Goal: Transaction & Acquisition: Purchase product/service

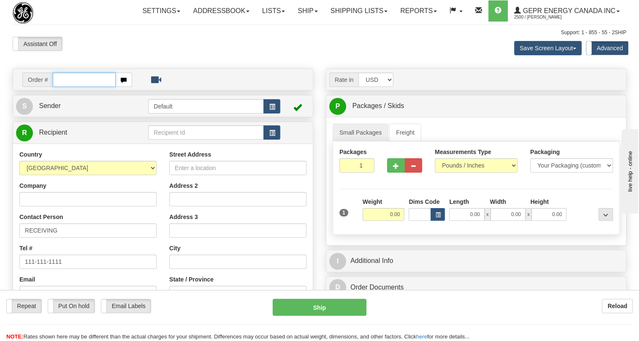
click at [60, 87] on input "text" at bounding box center [84, 80] width 63 height 14
paste input "0086705096"
click at [65, 87] on input "0086705096" at bounding box center [84, 80] width 63 height 14
type input "86705096"
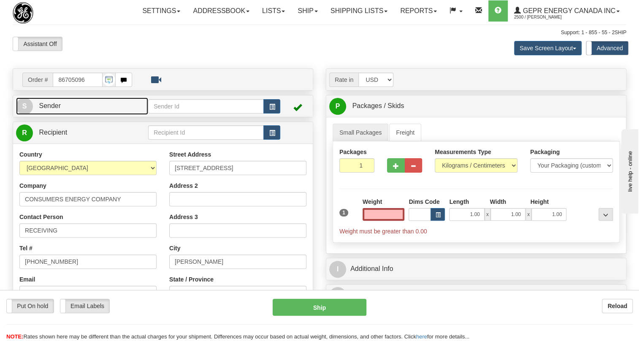
type input "0.00"
click at [54, 109] on span "Sender" at bounding box center [50, 105] width 22 height 7
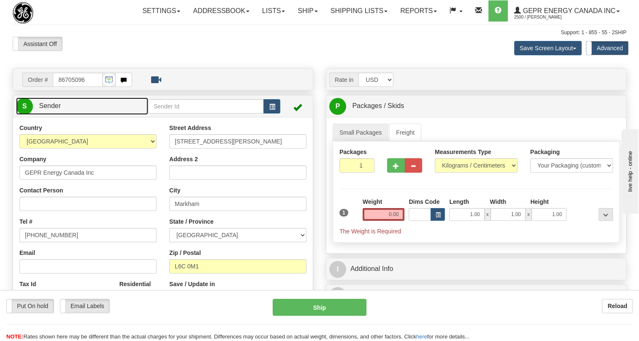
type input "MARKHAM"
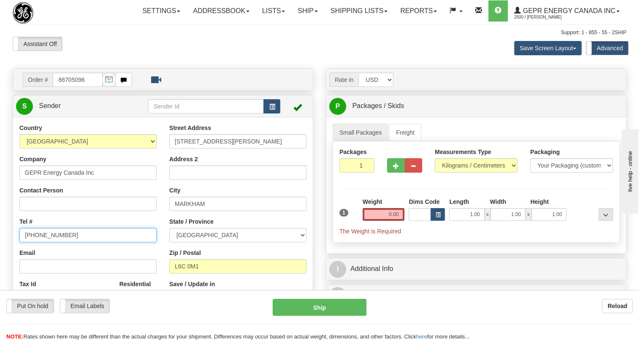
click at [50, 242] on input "[PHONE_NUMBER]" at bounding box center [87, 235] width 137 height 14
paste input "[PHONE_NUMBER]"
type input "[PHONE_NUMBER]"
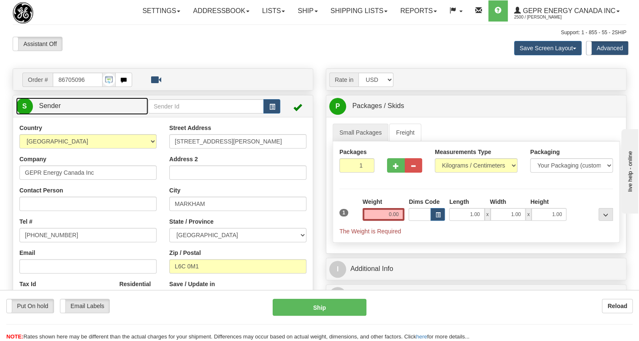
click at [51, 109] on span "Sender" at bounding box center [50, 105] width 22 height 7
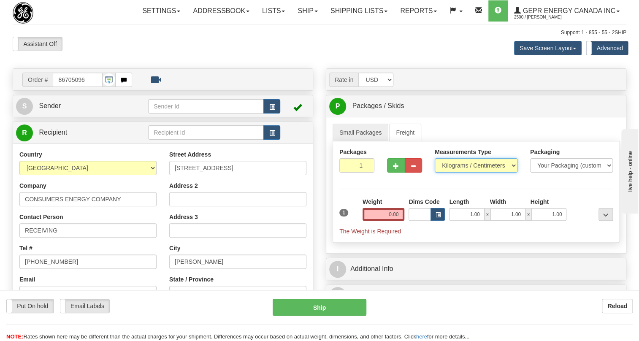
click at [465, 173] on select "Pounds / Inches Kilograms / Centimeters" at bounding box center [476, 165] width 83 height 14
select select "0"
click at [435, 173] on select "Pounds / Inches Kilograms / Centimeters" at bounding box center [476, 165] width 83 height 14
click at [382, 221] on input "0.00" at bounding box center [384, 214] width 42 height 13
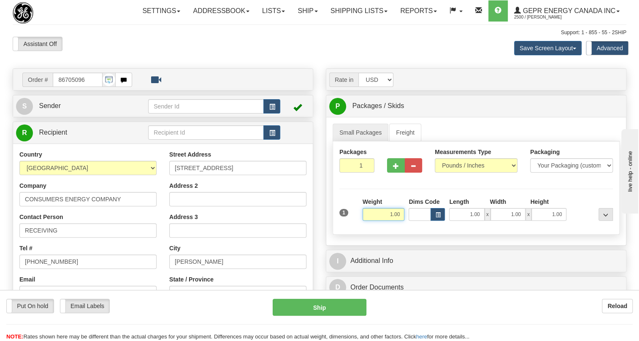
type input "1.00"
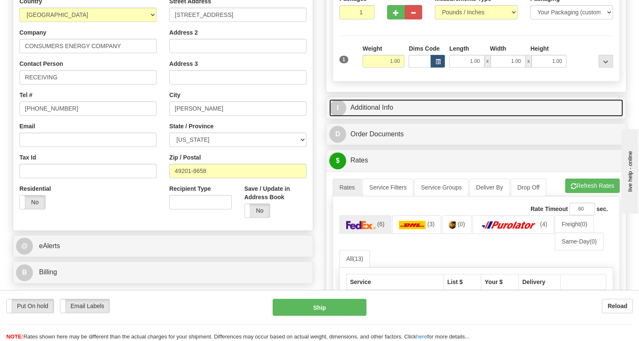
click at [372, 117] on link "I Additional Info" at bounding box center [476, 107] width 294 height 17
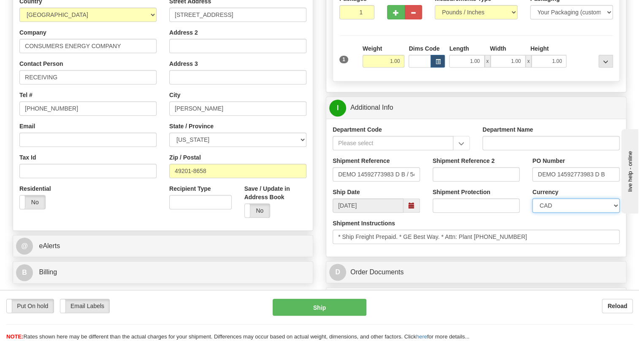
click at [576, 213] on select "CAD USD EUR ZAR [PERSON_NAME] ARN AUD AUS AWG BBD BFR BGN BHD BMD BND BRC BRL C…" at bounding box center [576, 206] width 87 height 14
select select "1"
click at [533, 213] on select "CAD USD EUR ZAR [PERSON_NAME] ARN AUD AUS AWG BBD BFR BGN BHD BMD BND BRC BRL C…" at bounding box center [576, 206] width 87 height 14
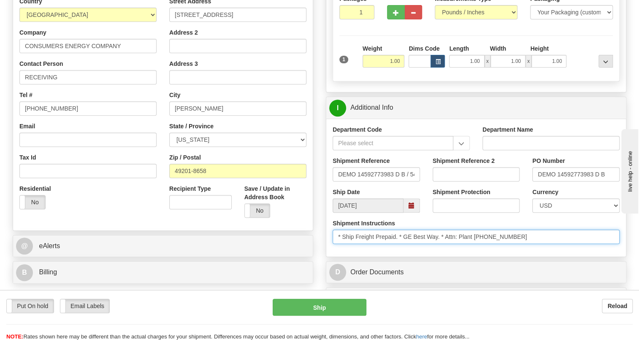
drag, startPoint x: 488, startPoint y: 256, endPoint x: 448, endPoint y: 257, distance: 40.6
click at [448, 244] on input "* Ship Freight Prepaid. * GE Best Way. * Attn: Plant [PHONE_NUMBER]" at bounding box center [476, 237] width 287 height 14
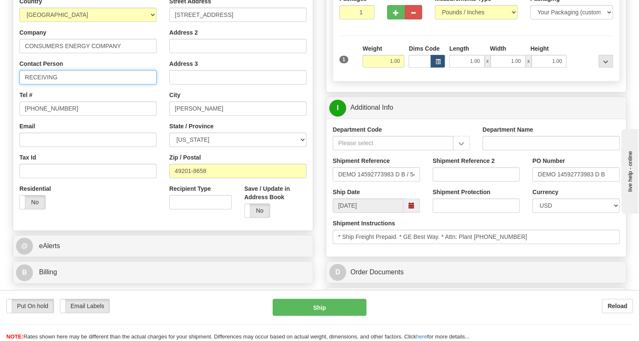
click at [78, 84] on input "RECEIVING" at bounding box center [87, 77] width 137 height 14
paste input "Attn: Plant 0081"
type input "RECEIVING / Attn: Plant 0081"
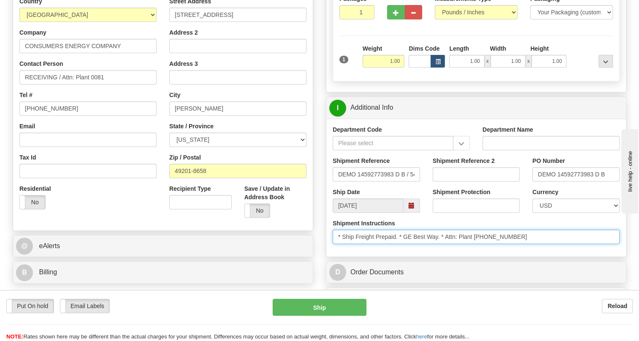
drag, startPoint x: 529, startPoint y: 256, endPoint x: 490, endPoint y: 259, distance: 39.4
click at [490, 244] on input "* Ship Freight Prepaid. * GE Best Way. * Attn: Plant [PHONE_NUMBER]" at bounding box center [476, 237] width 287 height 14
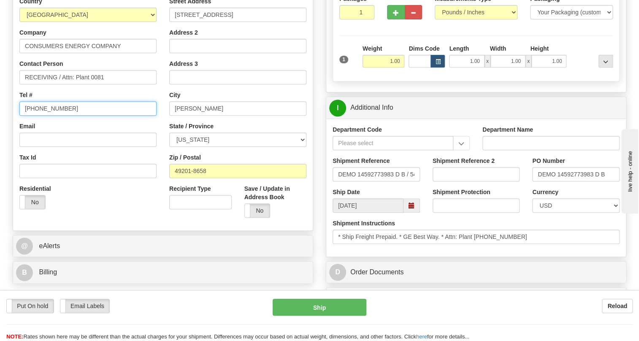
click at [54, 116] on input "[PHONE_NUMBER]" at bounding box center [87, 108] width 137 height 14
paste input "[PHONE_NUMBER]"
type input "[PHONE_NUMBER]"
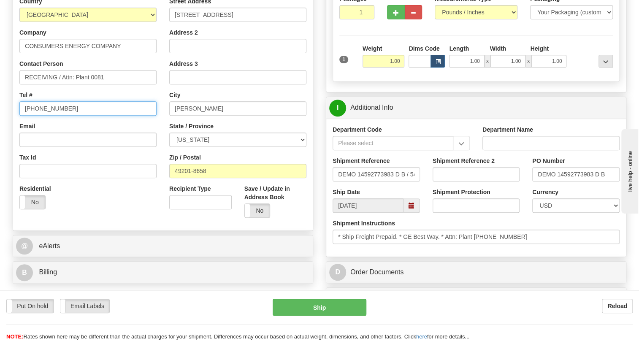
scroll to position [192, 0]
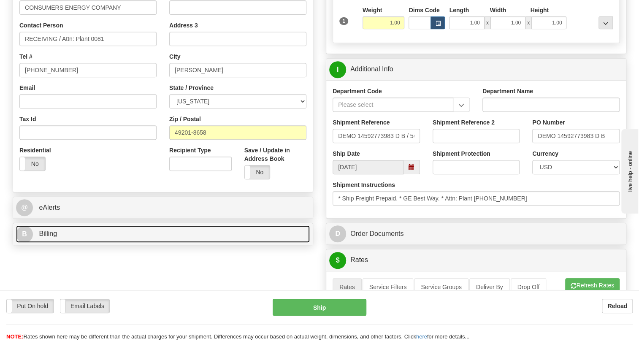
click at [50, 237] on span "Billing" at bounding box center [48, 233] width 18 height 7
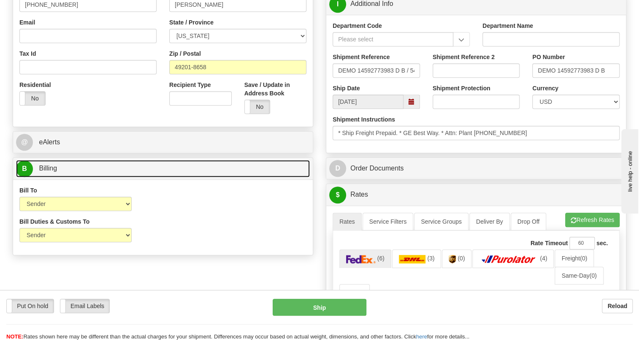
scroll to position [269, 0]
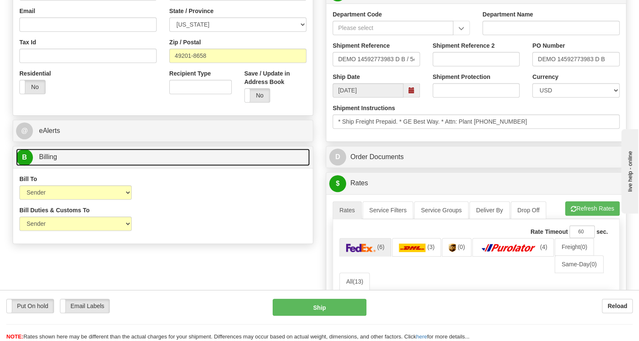
click at [50, 161] on span "Billing" at bounding box center [48, 156] width 18 height 7
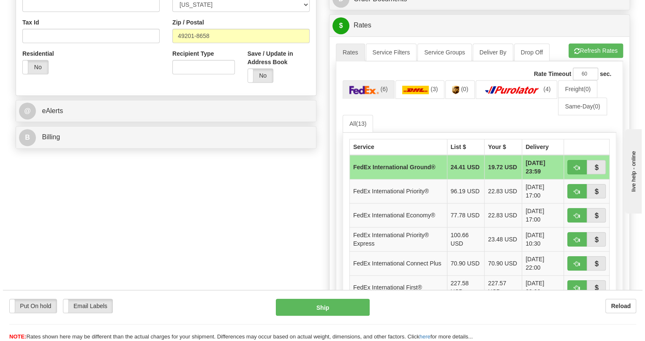
scroll to position [307, 0]
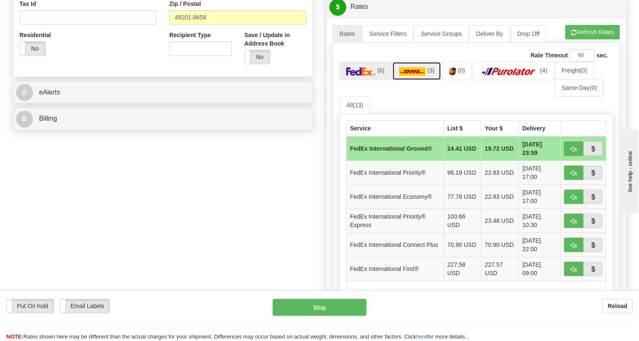
click at [416, 76] on img at bounding box center [412, 71] width 27 height 8
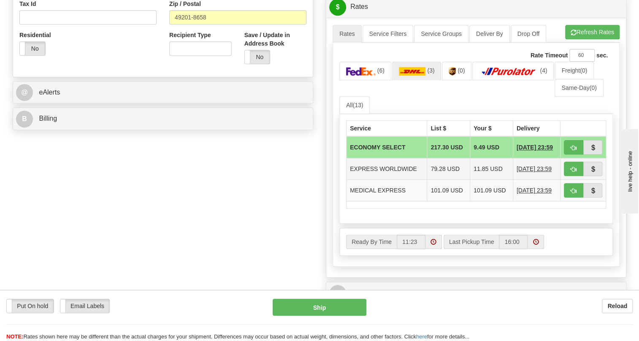
click at [400, 180] on td "EXPRESS WORLDWIDE" at bounding box center [387, 169] width 81 height 22
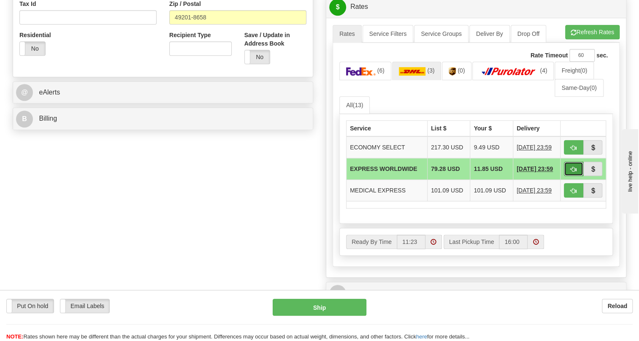
click at [572, 172] on span "button" at bounding box center [574, 169] width 6 height 5
type input "P"
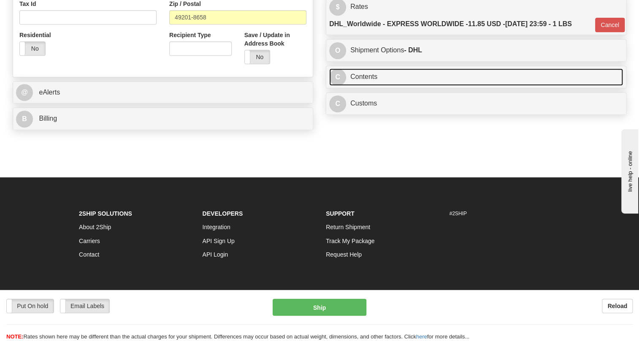
click at [366, 86] on link "C Contents" at bounding box center [476, 76] width 294 height 17
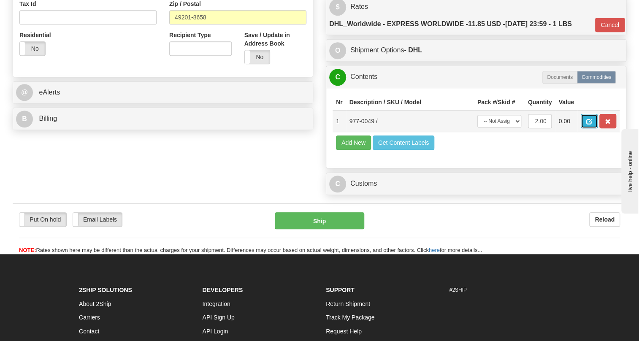
click at [587, 125] on span "button" at bounding box center [590, 121] width 6 height 5
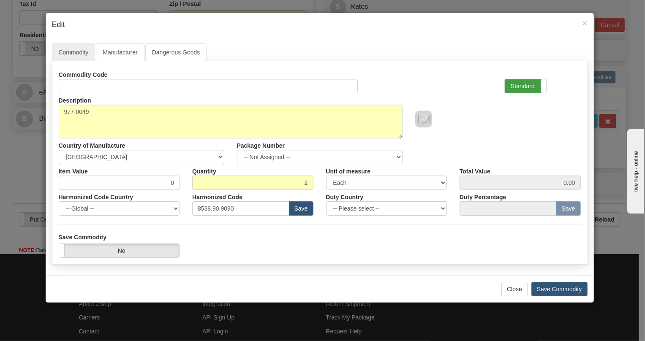
click at [516, 85] on label "Standard" at bounding box center [525, 86] width 41 height 14
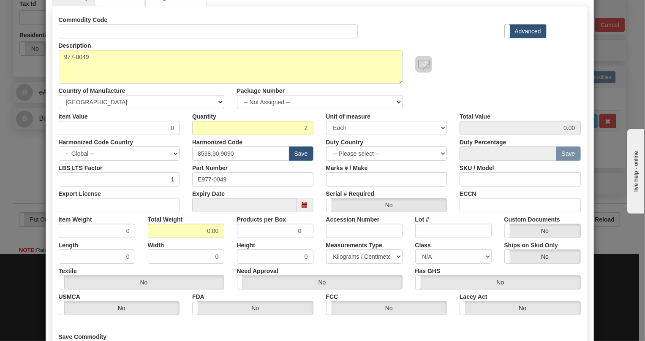
scroll to position [76, 0]
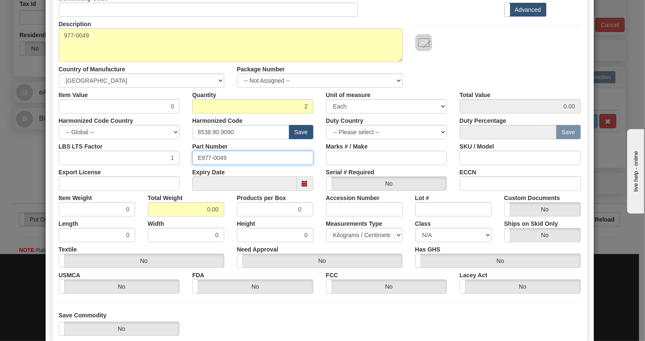
drag, startPoint x: 225, startPoint y: 156, endPoint x: 191, endPoint y: 158, distance: 34.3
click at [192, 158] on input "E977-0049" at bounding box center [252, 158] width 121 height 14
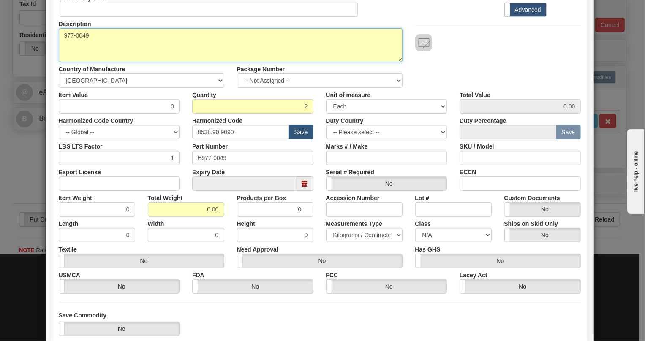
click at [82, 36] on textarea "977-0049" at bounding box center [231, 45] width 344 height 34
click at [82, 35] on textarea "977-0049" at bounding box center [231, 45] width 344 height 34
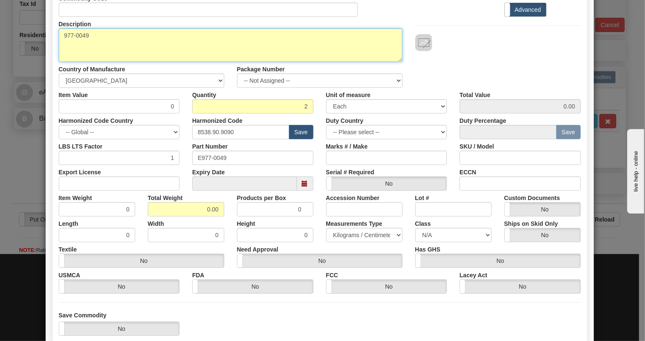
click at [82, 35] on textarea "977-0049" at bounding box center [231, 45] width 344 height 34
paste textarea "D.20 TERMINaTOR"
type textarea "D.20 TERMINaTOR"
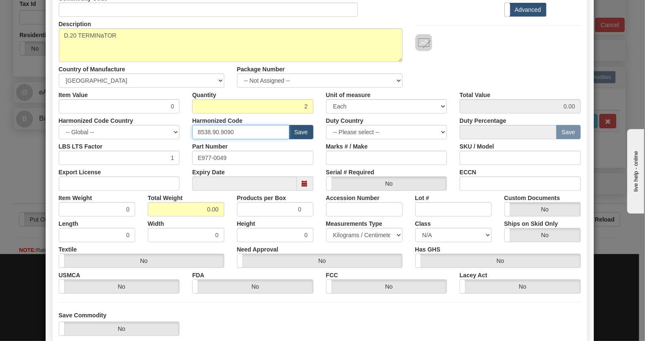
click at [245, 132] on input "8538.90.9090" at bounding box center [240, 132] width 97 height 14
paste input "6.69.800"
type input "8536.69.8000"
click at [204, 211] on input "0.00" at bounding box center [186, 209] width 76 height 14
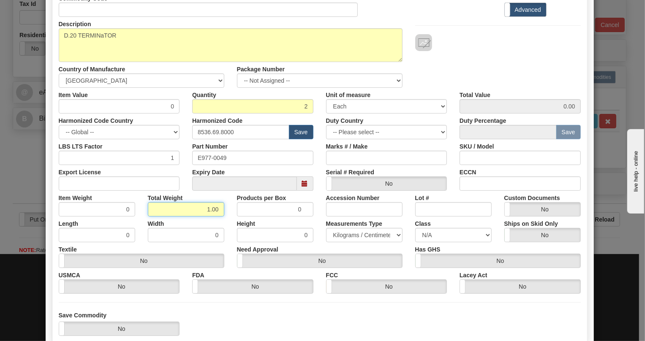
type input "1.00"
type input "0.5000"
click at [352, 234] on select "Pounds / Inches Kilograms / Centimeters" at bounding box center [364, 235] width 76 height 14
select select "0"
click at [326, 228] on select "Pounds / Inches Kilograms / Centimeters" at bounding box center [364, 235] width 76 height 14
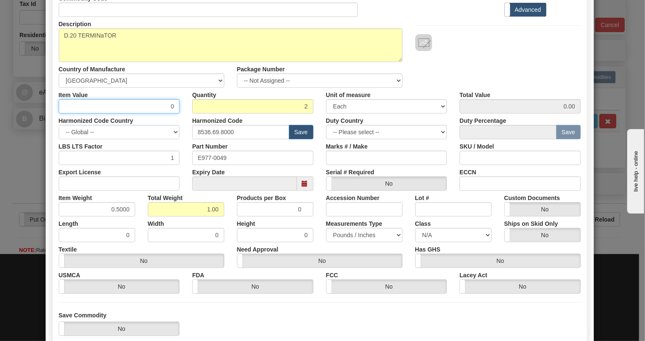
click at [169, 105] on input "0" at bounding box center [119, 106] width 121 height 14
type input "4.23"
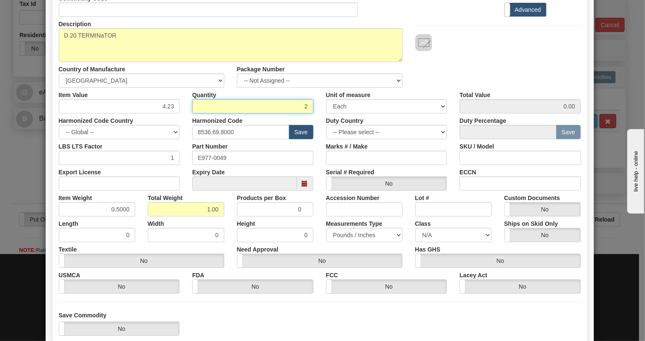
type input "8.46"
click at [186, 143] on div "Part Number E977-0049" at bounding box center [253, 152] width 134 height 26
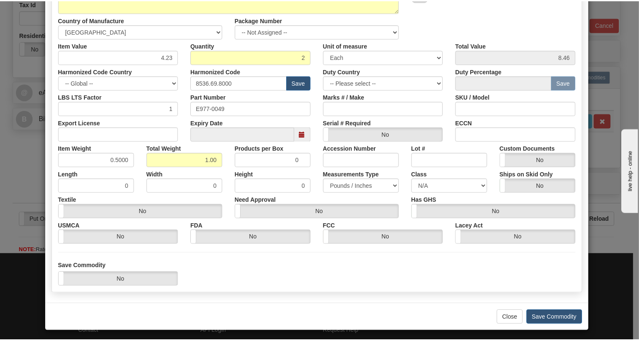
scroll to position [128, 0]
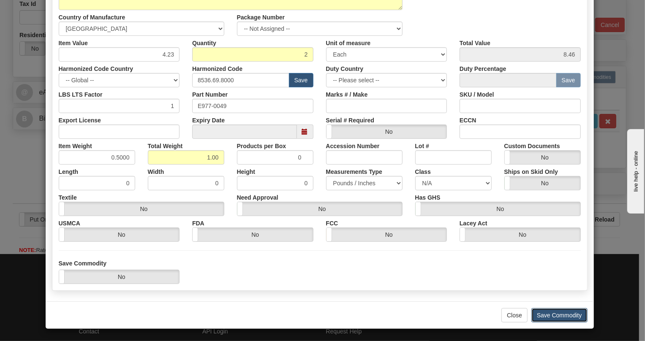
click at [545, 316] on button "Save Commodity" at bounding box center [559, 315] width 56 height 14
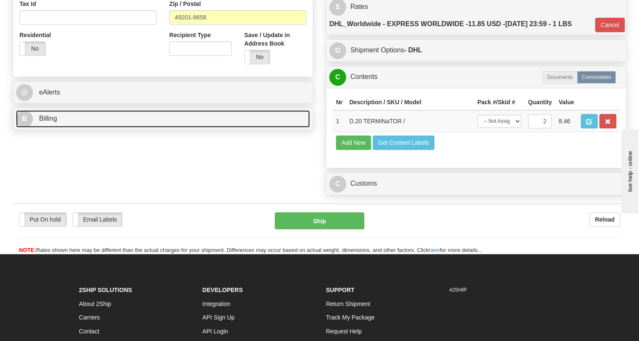
click at [48, 122] on span "Billing" at bounding box center [48, 118] width 18 height 7
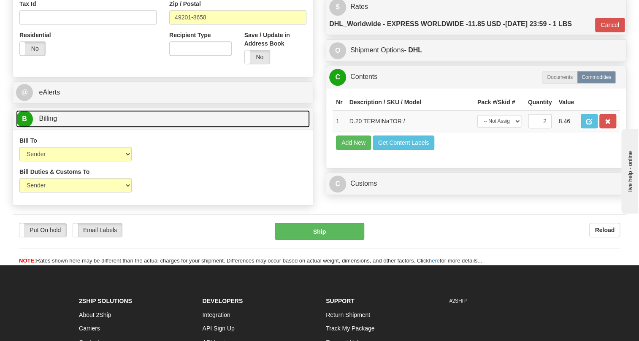
click at [48, 122] on span "Billing" at bounding box center [48, 118] width 18 height 7
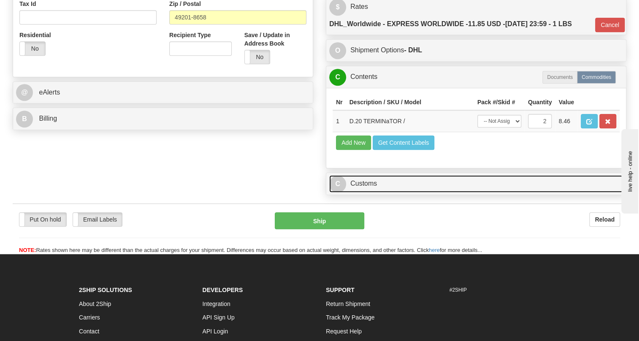
click at [363, 193] on link "C Customs" at bounding box center [476, 183] width 294 height 17
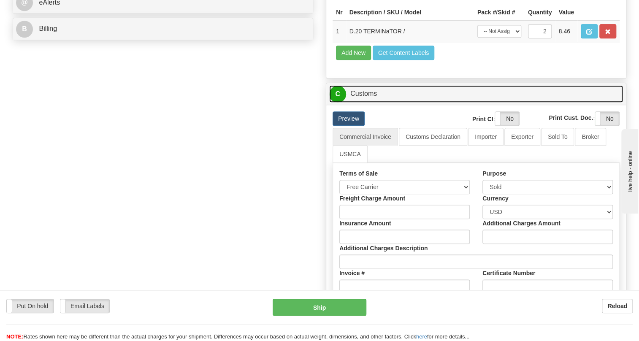
scroll to position [384, 0]
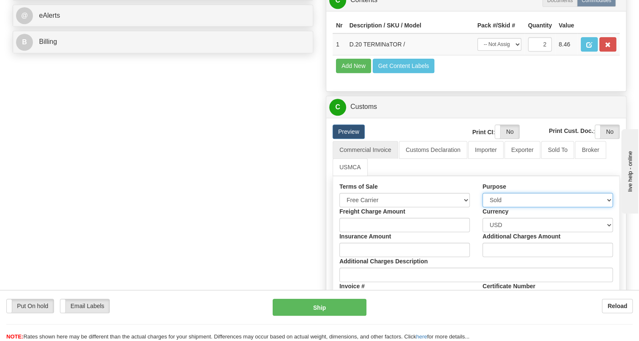
click at [609, 207] on select "Sold Not Sold Gift Sample Repair and Return Personal Effects Merchandise Danger…" at bounding box center [548, 200] width 131 height 14
click at [483, 207] on select "Sold Not Sold Gift Sample Repair and Return Personal Effects Merchandise Danger…" at bounding box center [548, 200] width 131 height 14
click at [609, 207] on select "Sold Not Sold Gift Sample Repair and Return Personal Effects Merchandise Danger…" at bounding box center [548, 200] width 131 height 14
click at [483, 207] on select "Sold Not Sold Gift Sample Repair and Return Personal Effects Merchandise Danger…" at bounding box center [548, 200] width 131 height 14
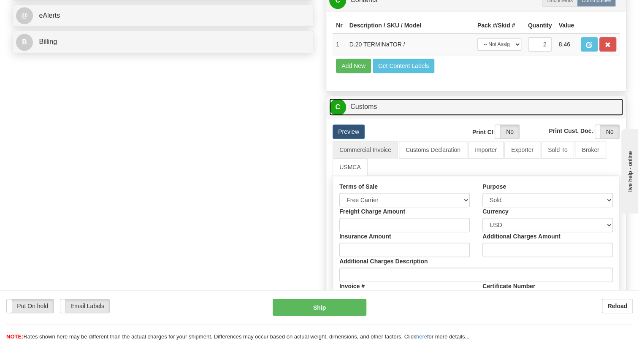
click at [370, 116] on link "C Customs" at bounding box center [476, 106] width 294 height 17
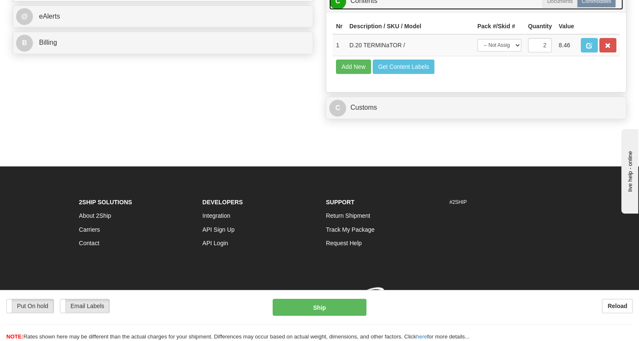
click at [362, 10] on link "C Contents" at bounding box center [476, 0] width 294 height 17
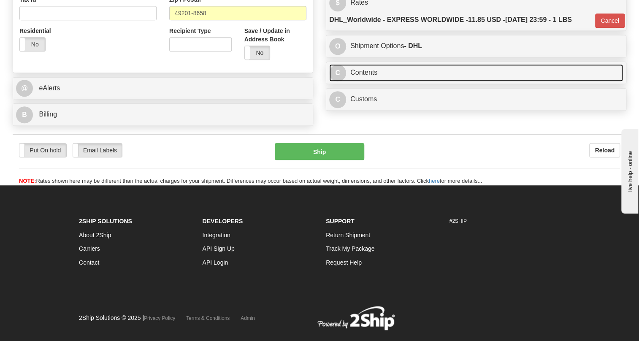
scroll to position [273, 0]
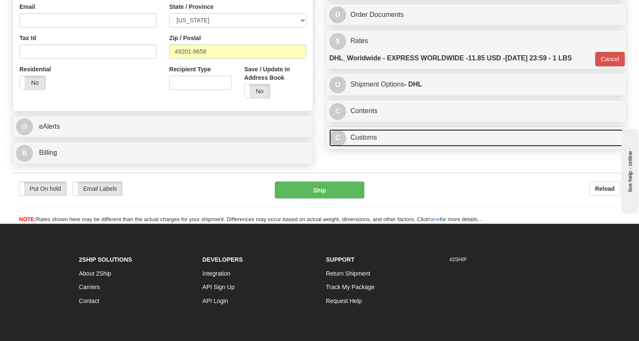
click at [367, 147] on link "C Customs" at bounding box center [476, 137] width 294 height 17
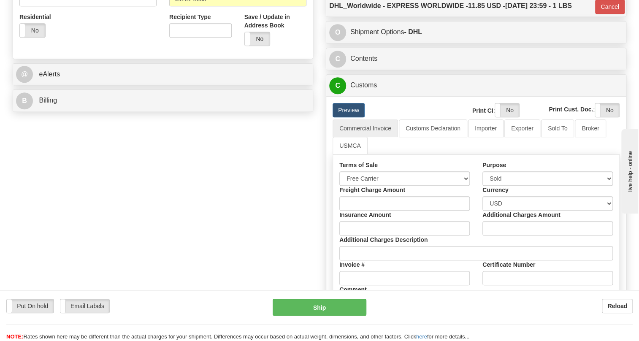
scroll to position [311, 0]
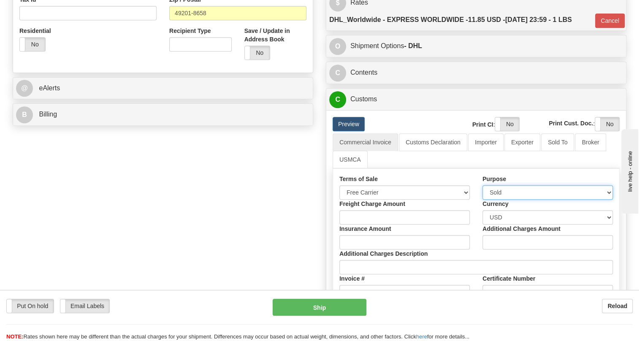
click at [608, 200] on select "Sold Not Sold Gift Sample Repair and Return Personal Effects Merchandise Danger…" at bounding box center [548, 192] width 131 height 14
select select "4"
click at [483, 200] on select "Sold Not Sold Gift Sample Repair and Return Personal Effects Merchandise Danger…" at bounding box center [548, 192] width 131 height 14
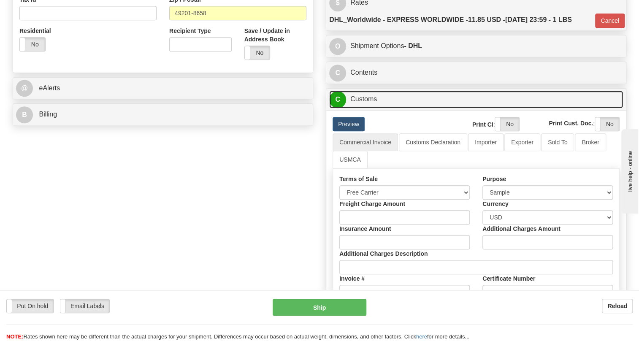
click at [380, 108] on link "C Customs" at bounding box center [476, 99] width 294 height 17
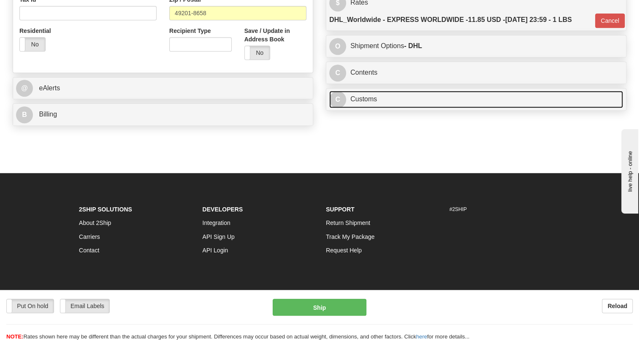
click at [376, 108] on link "C Customs" at bounding box center [476, 99] width 294 height 17
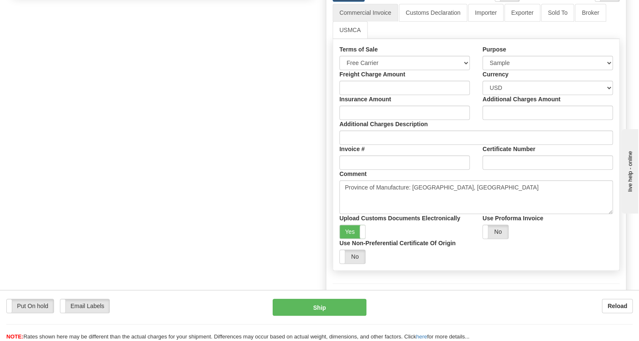
scroll to position [465, 0]
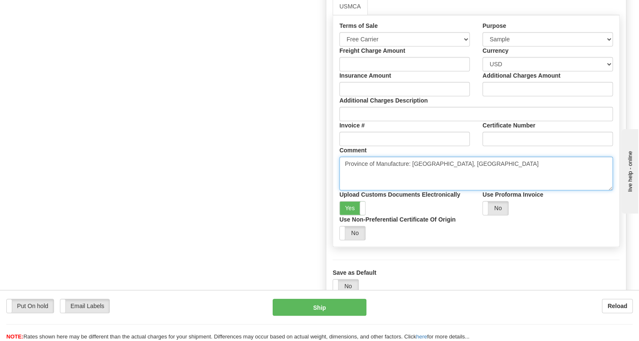
click at [460, 182] on textarea "Province of Manufacture: [GEOGRAPHIC_DATA], [GEOGRAPHIC_DATA]" at bounding box center [477, 174] width 274 height 34
paste textarea "Demo unit no commercial value. Declared value for import/export customs clearan…"
type textarea "Province of Manufacture: [GEOGRAPHIC_DATA], [GEOGRAPHIC_DATA] Demo unit no comm…"
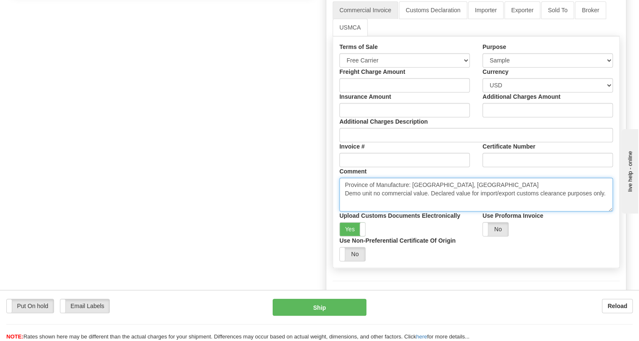
scroll to position [427, 0]
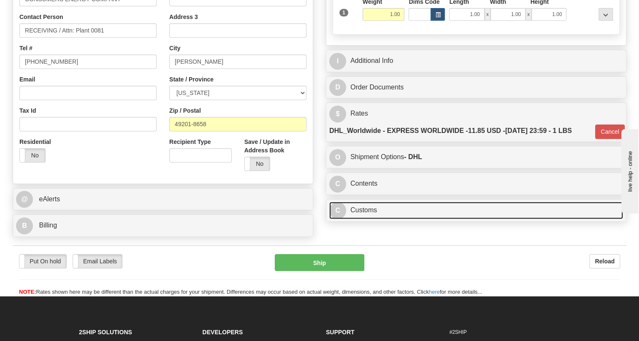
scroll to position [146, 0]
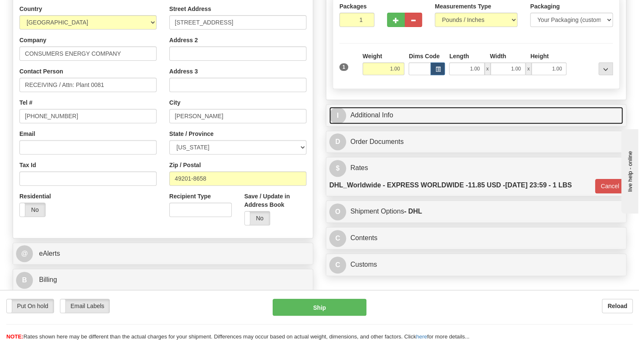
click at [376, 124] on link "I Additional Info" at bounding box center [476, 115] width 294 height 17
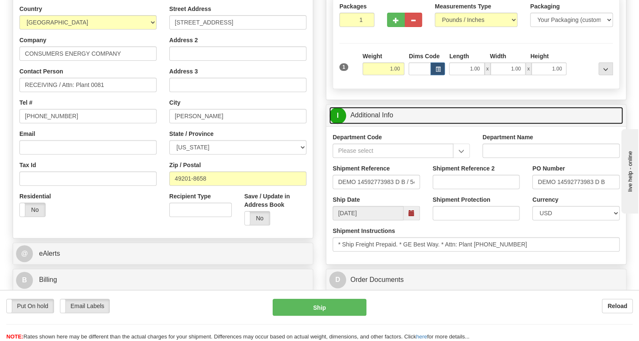
click at [381, 124] on link "I Additional Info" at bounding box center [476, 115] width 294 height 17
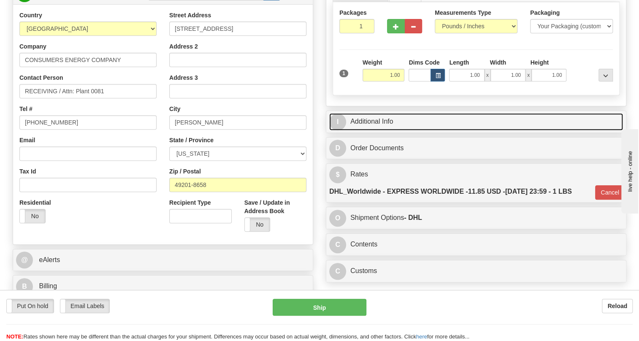
scroll to position [153, 0]
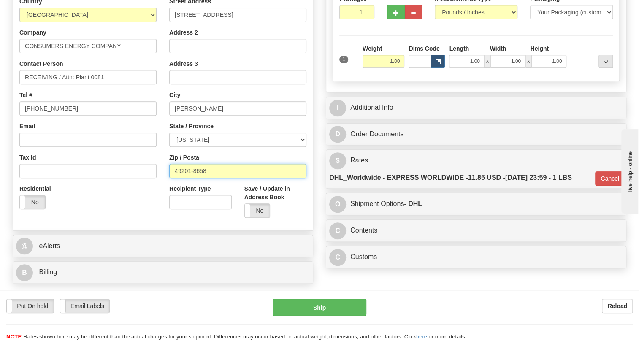
drag, startPoint x: 208, startPoint y: 190, endPoint x: 161, endPoint y: 190, distance: 47.3
click at [161, 190] on div "Country [GEOGRAPHIC_DATA] [GEOGRAPHIC_DATA] [GEOGRAPHIC_DATA] [GEOGRAPHIC_DATA]…" at bounding box center [163, 110] width 300 height 227
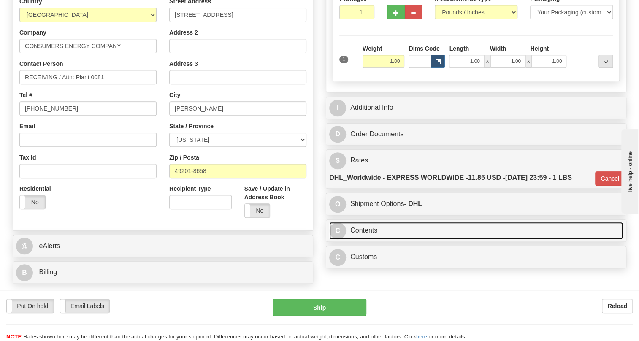
click at [369, 239] on link "C Contents" at bounding box center [476, 230] width 294 height 17
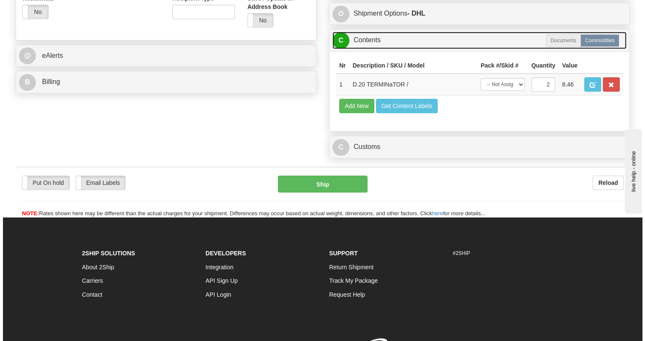
scroll to position [346, 0]
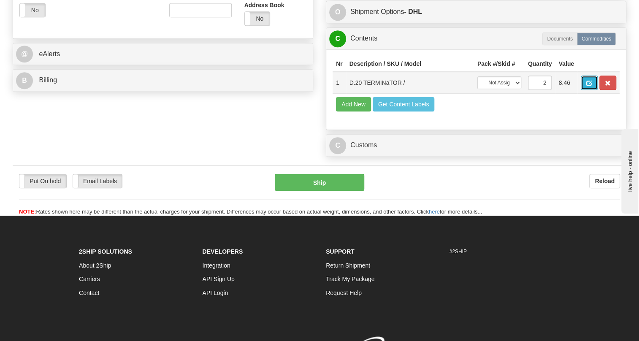
click at [589, 86] on span "button" at bounding box center [590, 83] width 6 height 5
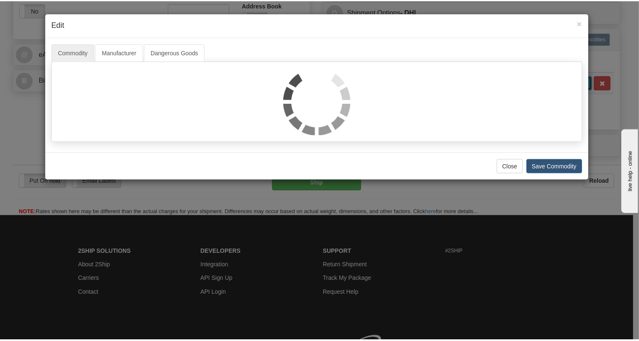
scroll to position [0, 0]
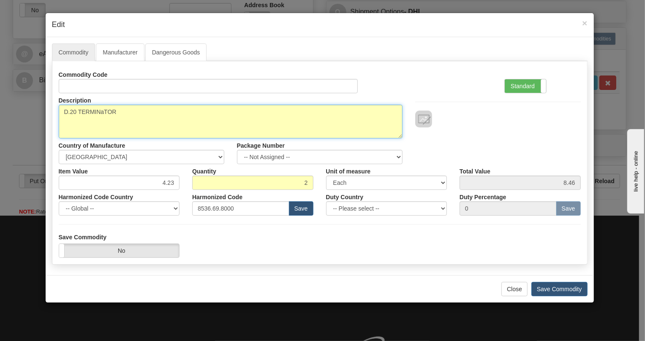
drag, startPoint x: 118, startPoint y: 111, endPoint x: 59, endPoint y: 113, distance: 59.2
click at [59, 113] on textarea "D.20 TERMINaTOR" at bounding box center [231, 122] width 344 height 34
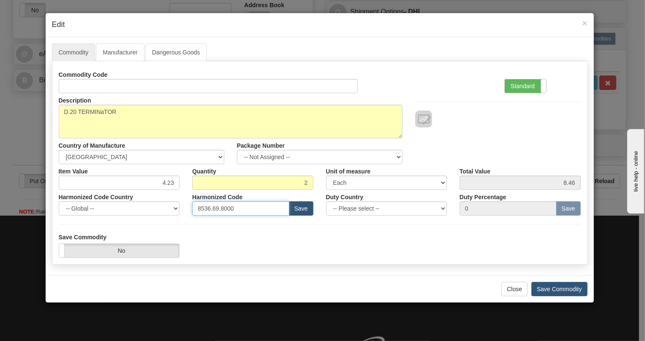
drag, startPoint x: 234, startPoint y: 209, endPoint x: 198, endPoint y: 210, distance: 36.3
click at [198, 210] on input "8536.69.8000" at bounding box center [240, 208] width 97 height 14
drag, startPoint x: 513, startPoint y: 290, endPoint x: 511, endPoint y: 286, distance: 5.1
click at [513, 290] on button "Close" at bounding box center [514, 289] width 26 height 14
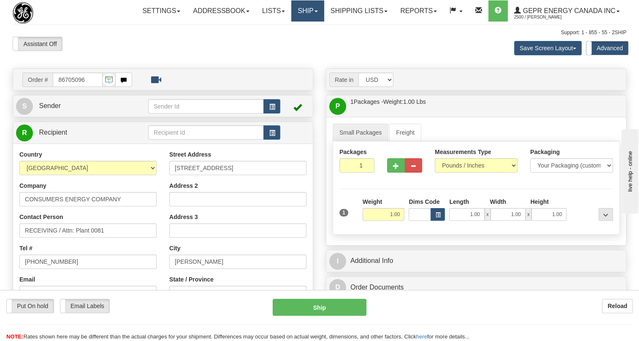
click at [316, 11] on link "Ship" at bounding box center [307, 10] width 33 height 21
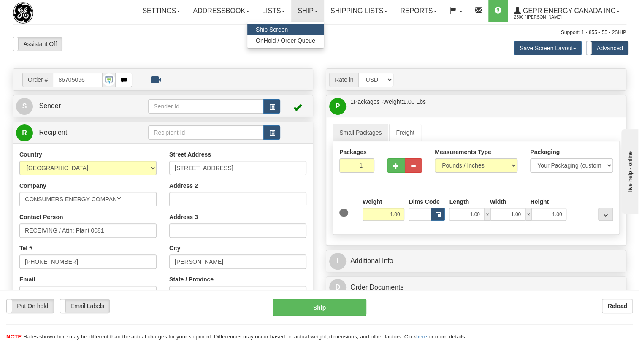
click at [270, 29] on span "Ship Screen" at bounding box center [272, 29] width 32 height 7
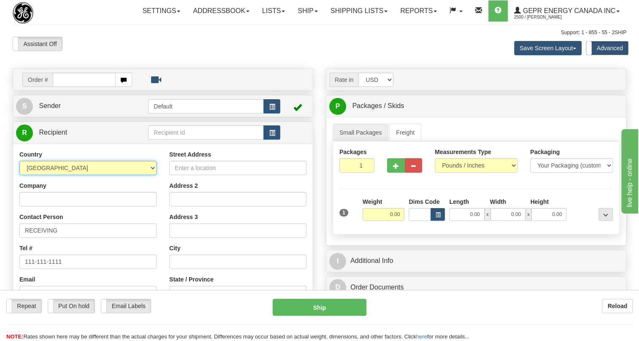
click at [149, 175] on select "AFGHANISTAN ALAND ISLANDS ALBANIA ALGERIA AMERICAN SAMOA ANDORRA ANGOLA ANGUILL…" at bounding box center [87, 168] width 137 height 14
select select "US"
click at [19, 175] on select "AFGHANISTAN ALAND ISLANDS ALBANIA ALGERIA AMERICAN SAMOA ANDORRA ANGOLA ANGUILL…" at bounding box center [87, 168] width 137 height 14
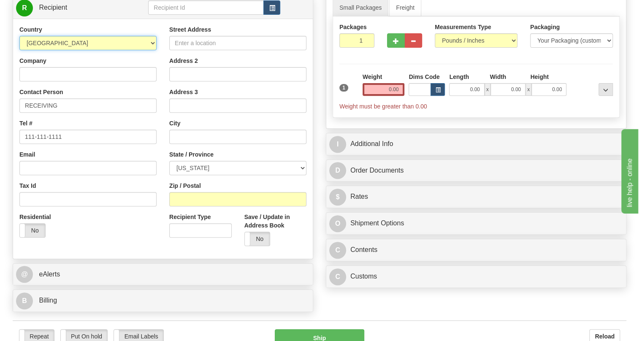
scroll to position [192, 0]
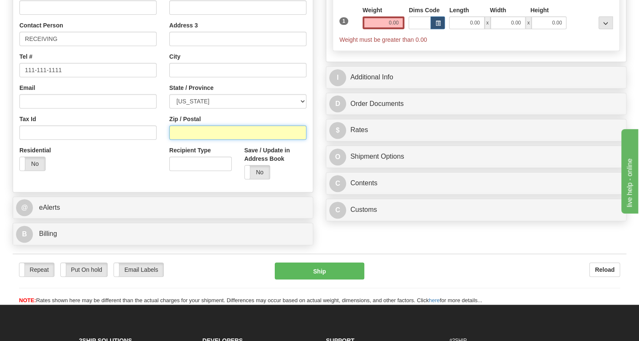
click at [181, 140] on input "Zip / Postal" at bounding box center [237, 132] width 137 height 14
paste input "49201-8658"
type input "49201-8658"
click at [152, 177] on div "Residential Yes No" at bounding box center [88, 161] width 150 height 31
type input "[PERSON_NAME]"
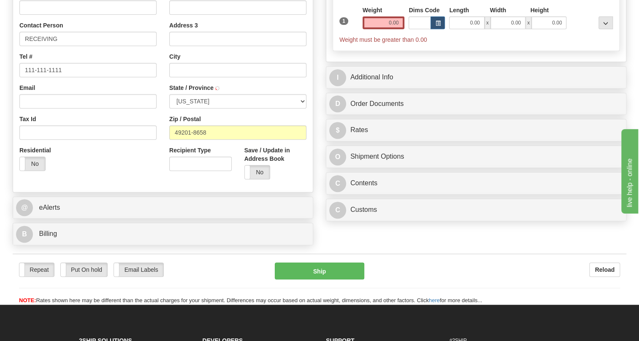
select select "MI"
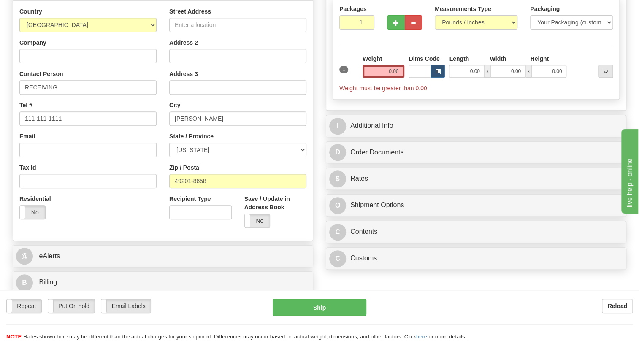
scroll to position [38, 0]
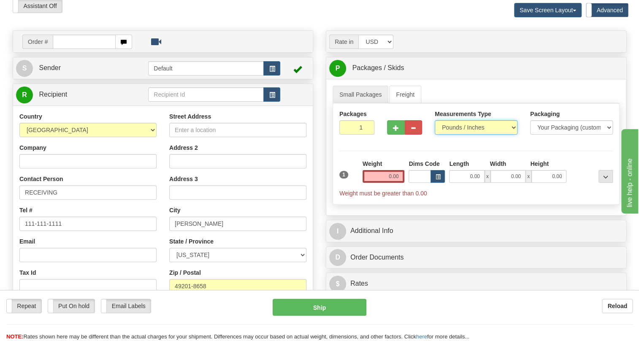
click at [459, 135] on select "Pounds / Inches Kilograms / Centimeters" at bounding box center [476, 127] width 83 height 14
click at [435, 135] on select "Pounds / Inches Kilograms / Centimeters" at bounding box center [476, 127] width 83 height 14
click at [386, 183] on input "0.00" at bounding box center [384, 176] width 42 height 13
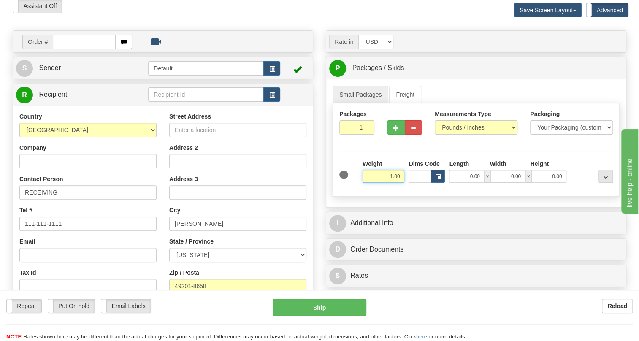
type input "1.00"
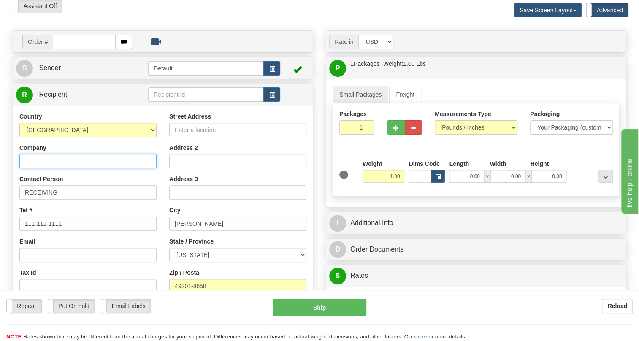
click at [38, 169] on input "Company" at bounding box center [87, 161] width 137 height 14
paste input "CONSUMERS ENERGY COMPANY"
type input "CONSUMERS ENERGY COMPANY"
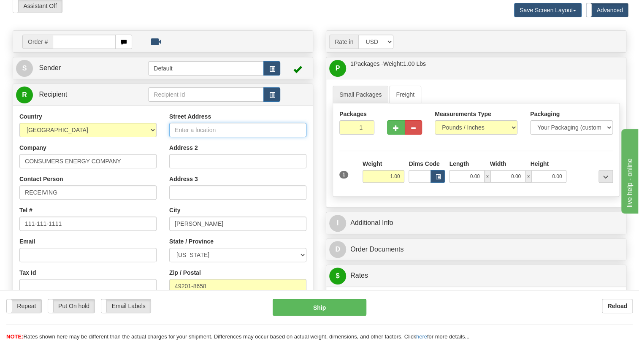
click at [186, 137] on input "Street Address" at bounding box center [237, 130] width 137 height 14
paste input "[STREET_ADDRESS]"
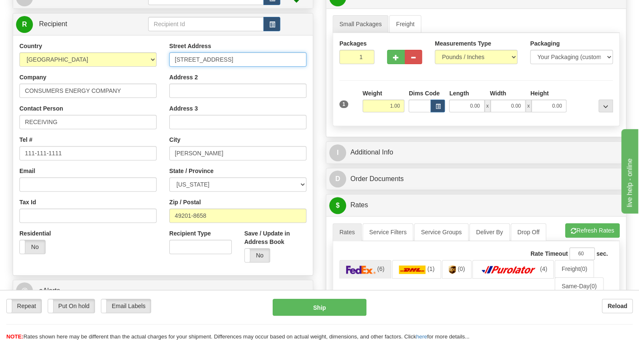
scroll to position [115, 0]
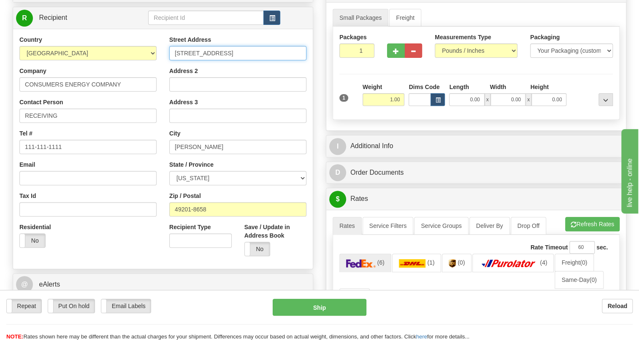
type input "[STREET_ADDRESS]"
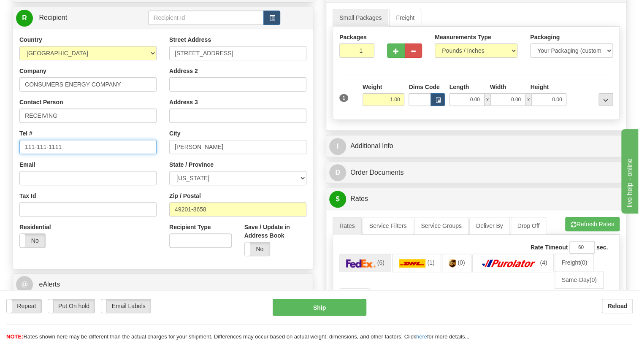
click at [46, 154] on input "111-111-1111" at bounding box center [87, 147] width 137 height 14
paste input "Attn: Plant 0081 517-416-0276"
drag, startPoint x: 70, startPoint y: 167, endPoint x: 24, endPoint y: 170, distance: 45.7
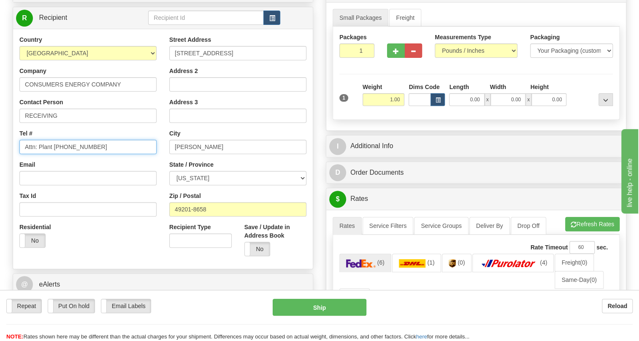
click at [24, 154] on input "Attn: Plant 0081 517-416-0276" at bounding box center [87, 147] width 137 height 14
type input "[PHONE_NUMBER]"
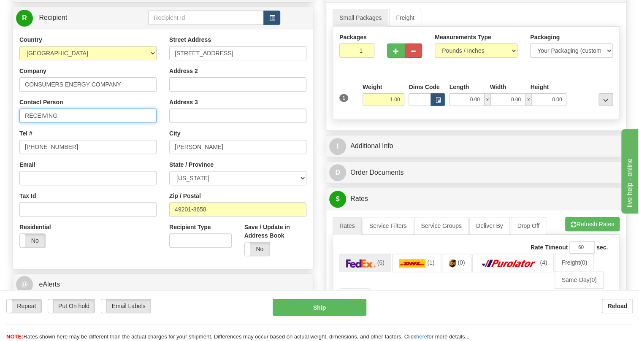
click at [89, 123] on input "RECEIVING" at bounding box center [87, 116] width 137 height 14
paste input "Attn: Plant 0081"
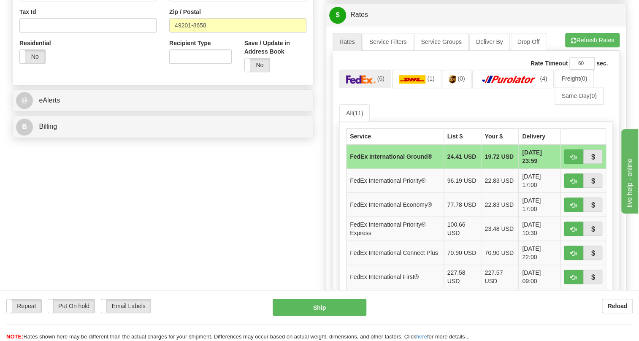
scroll to position [307, 0]
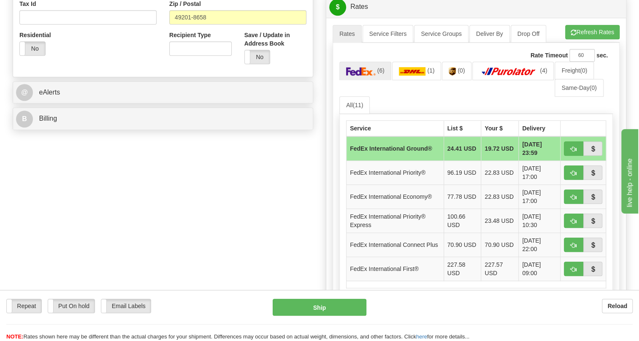
type input "RECEIVING / Attn: Plant 0081"
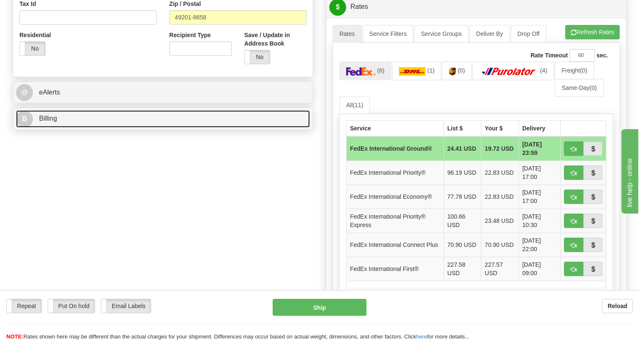
click at [46, 122] on span "Billing" at bounding box center [48, 118] width 18 height 7
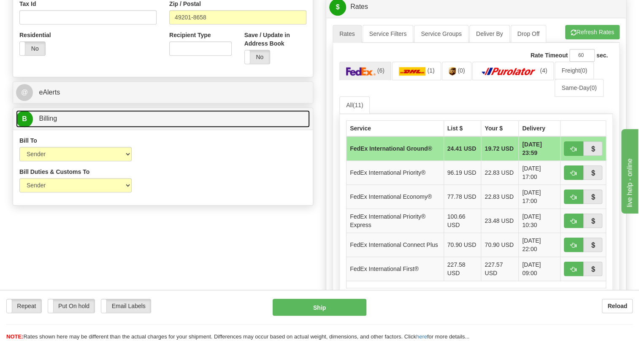
click at [46, 122] on span "Billing" at bounding box center [48, 118] width 18 height 7
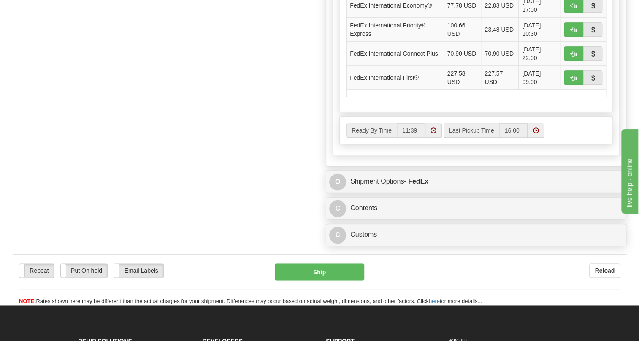
scroll to position [499, 0]
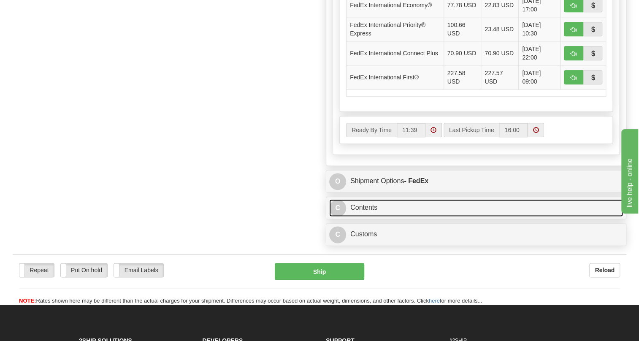
click at [367, 217] on link "C Contents" at bounding box center [476, 207] width 294 height 17
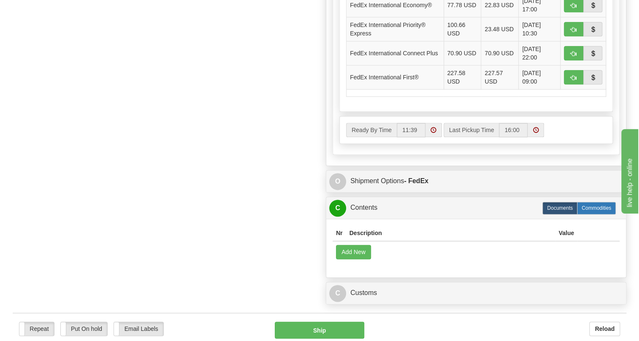
click at [600, 215] on label "Commodities" at bounding box center [596, 208] width 39 height 13
radio input "true"
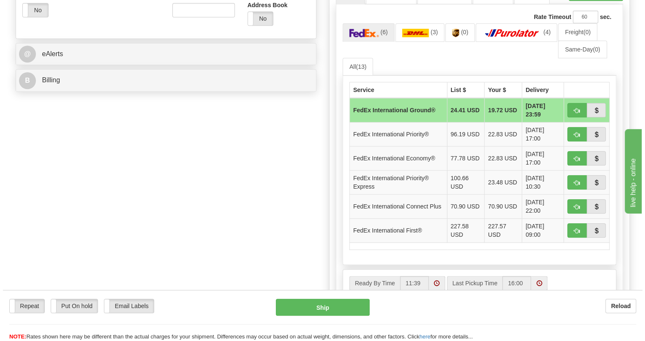
scroll to position [307, 0]
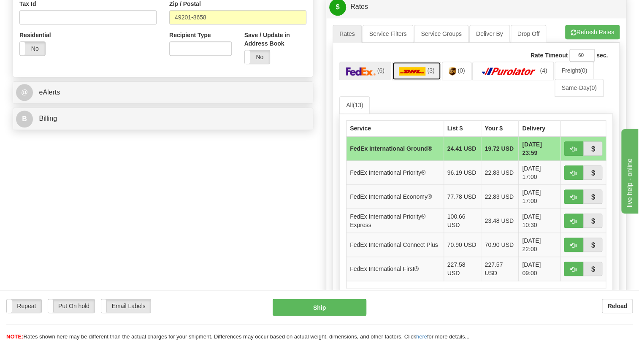
click at [418, 76] on img at bounding box center [412, 71] width 27 height 8
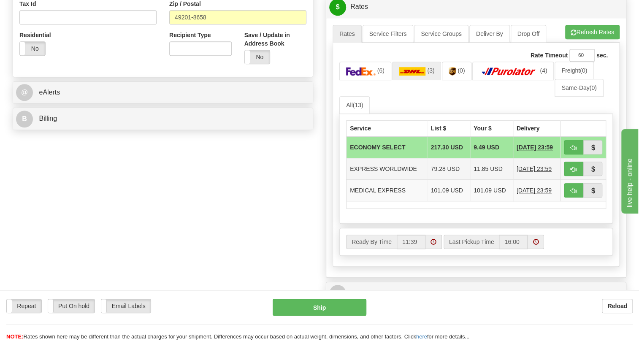
click at [394, 180] on td "EXPRESS WORLDWIDE" at bounding box center [387, 169] width 81 height 22
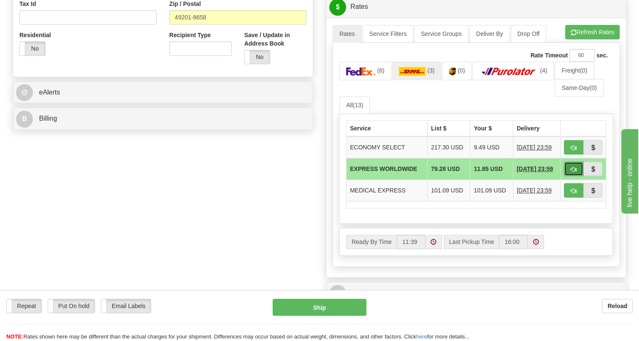
click at [573, 172] on span "button" at bounding box center [574, 169] width 6 height 5
type input "P"
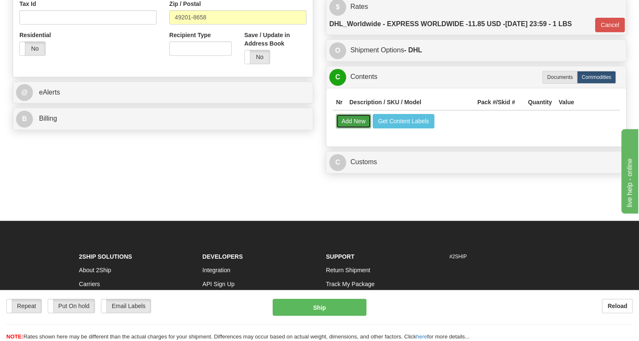
click at [351, 128] on button "Add New" at bounding box center [353, 121] width 35 height 14
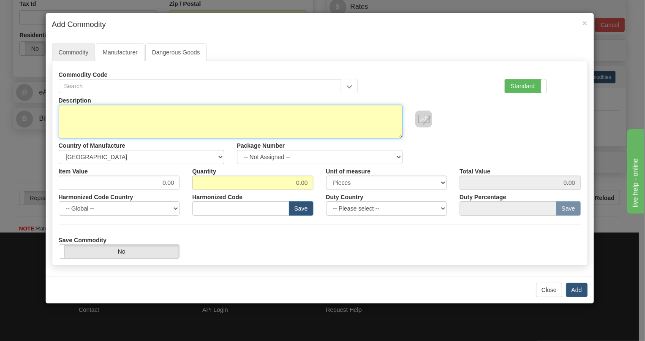
click at [91, 108] on textarea "Description" at bounding box center [231, 122] width 344 height 34
paste textarea "D.20 TERMINaTOR"
type textarea "D.20 TERMINaTOR"
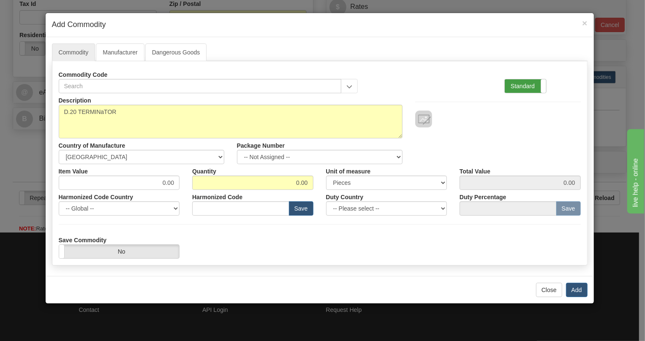
click at [521, 86] on label "Standard" at bounding box center [525, 86] width 41 height 14
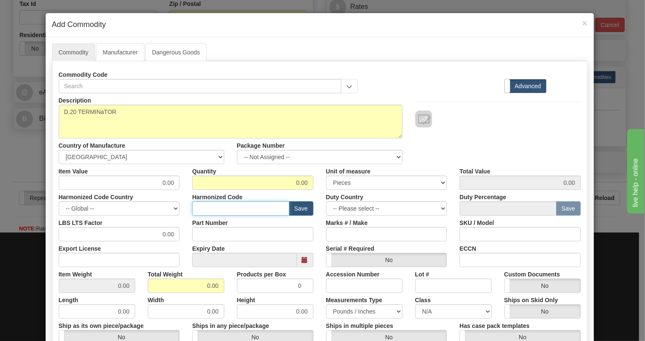
click at [208, 207] on input "text" at bounding box center [240, 208] width 97 height 14
paste input "8536.69.8000"
type input "8536.69.8000"
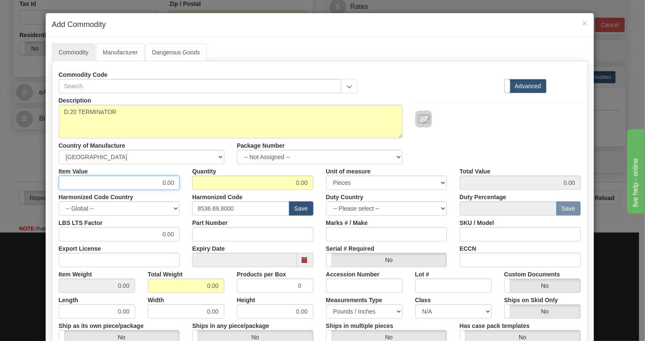
click at [165, 183] on input "0.00" at bounding box center [119, 183] width 121 height 14
type input "4.23"
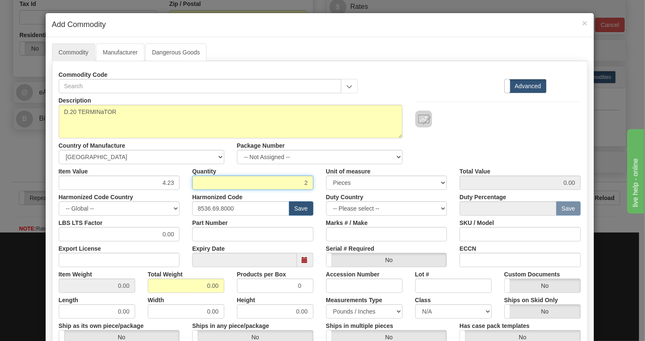
type input "2"
type input "8.46"
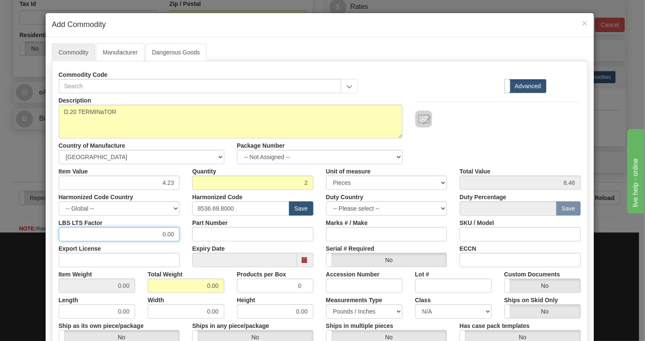
click at [158, 236] on input "0.00" at bounding box center [119, 234] width 121 height 14
type input "1.00"
click at [200, 290] on input "0.00" at bounding box center [186, 286] width 76 height 14
type input "0.001"
type input "0.0005"
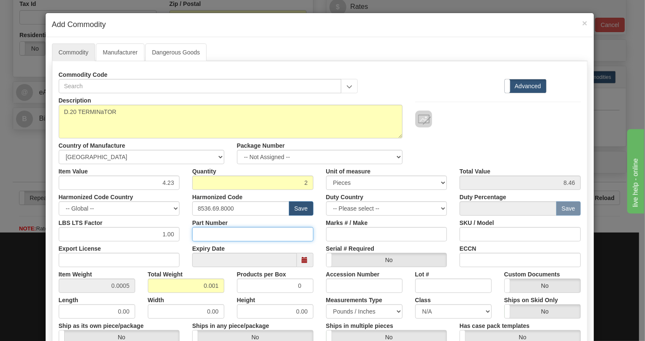
click at [205, 233] on input "Part Number" at bounding box center [252, 234] width 121 height 14
paste input "E977-0049"
type input "E977-0049"
click at [231, 295] on div "Height 0.00" at bounding box center [275, 306] width 89 height 26
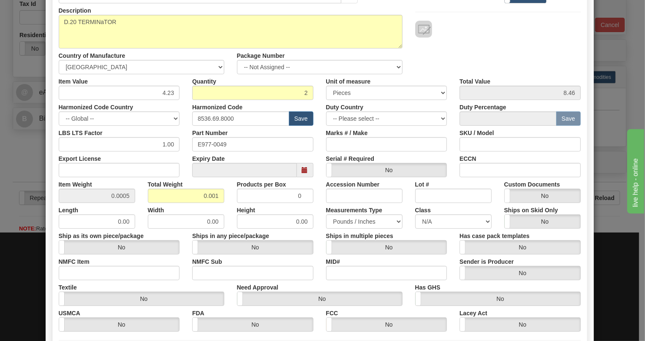
scroll to position [76, 0]
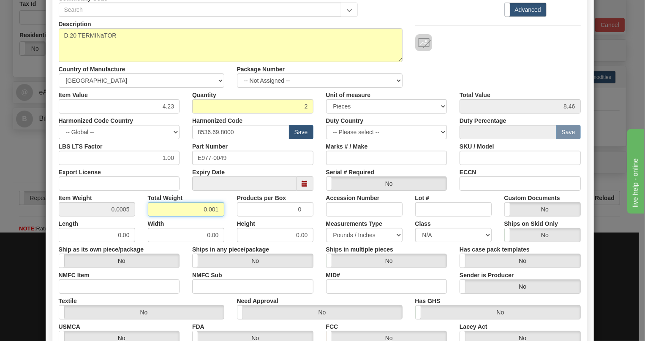
drag, startPoint x: 216, startPoint y: 209, endPoint x: 196, endPoint y: 215, distance: 21.5
click at [196, 215] on input "0.001" at bounding box center [186, 209] width 76 height 14
type input "1.00"
type input "0.5000"
click at [220, 223] on div "Width 0.00" at bounding box center [185, 230] width 89 height 26
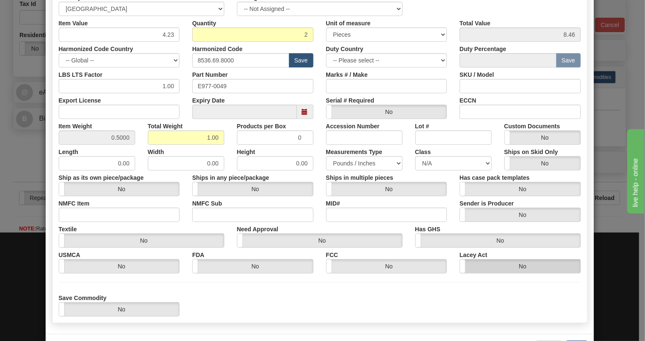
scroll to position [181, 0]
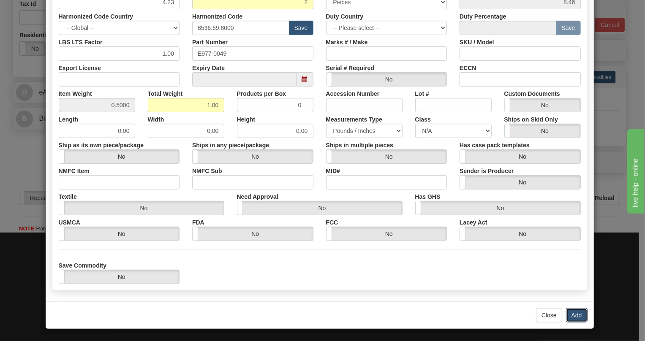
drag, startPoint x: 576, startPoint y: 317, endPoint x: 555, endPoint y: 305, distance: 23.5
click at [576, 317] on button "Add" at bounding box center [577, 315] width 22 height 14
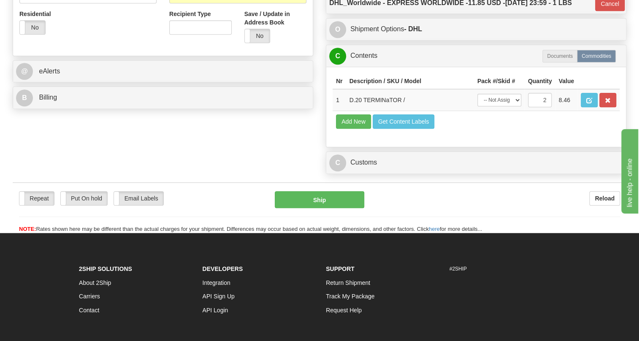
scroll to position [346, 0]
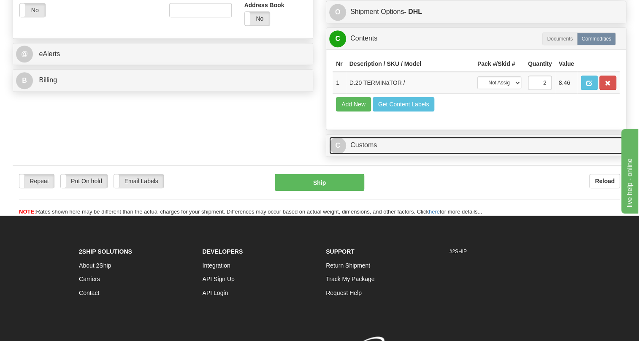
click at [375, 154] on link "C Customs" at bounding box center [476, 145] width 294 height 17
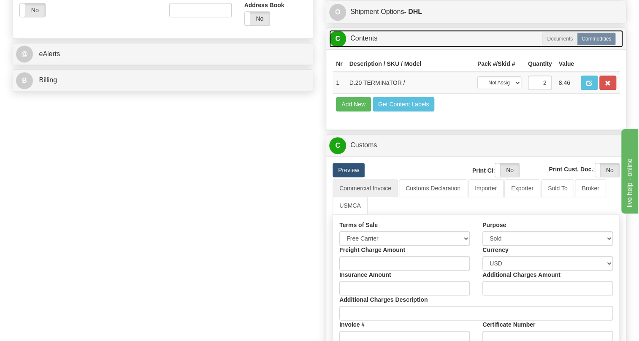
click at [362, 47] on link "C Contents" at bounding box center [476, 38] width 294 height 17
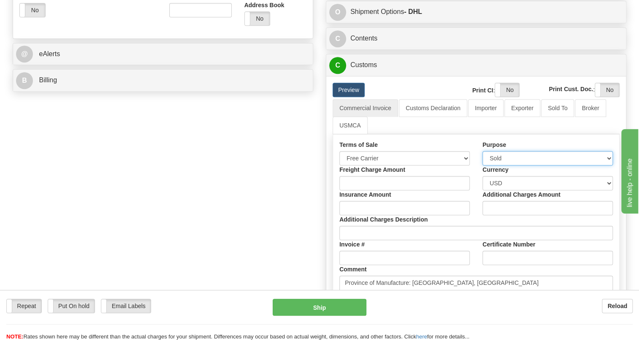
click at [606, 166] on select "Sold Not Sold Gift Sample Repair and Return Personal Effects Merchandise Danger…" at bounding box center [548, 158] width 131 height 14
select select "4"
click at [483, 166] on select "Sold Not Sold Gift Sample Repair and Return Personal Effects Merchandise Danger…" at bounding box center [548, 158] width 131 height 14
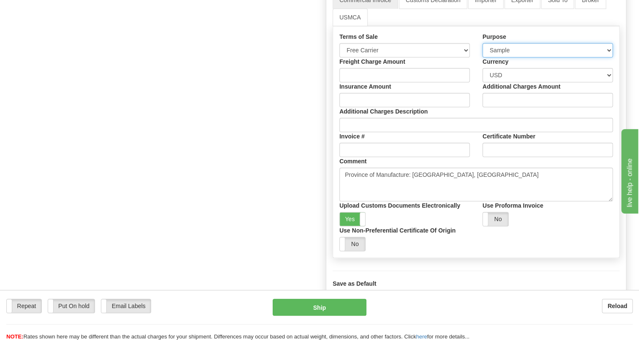
scroll to position [460, 0]
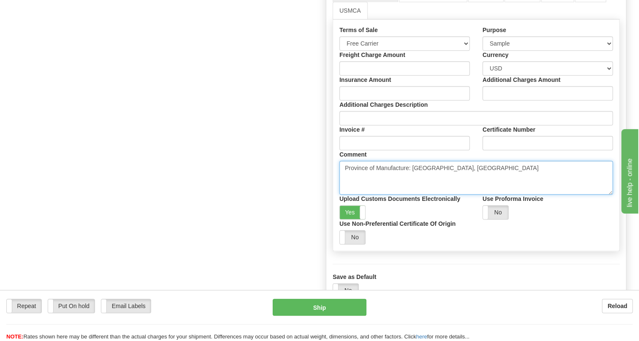
click at [456, 187] on textarea "Province of Manufacture: [GEOGRAPHIC_DATA], [GEOGRAPHIC_DATA]" at bounding box center [477, 178] width 274 height 34
paste textarea "Demo unit no commercial value. Declared value for import/export customs clearan…"
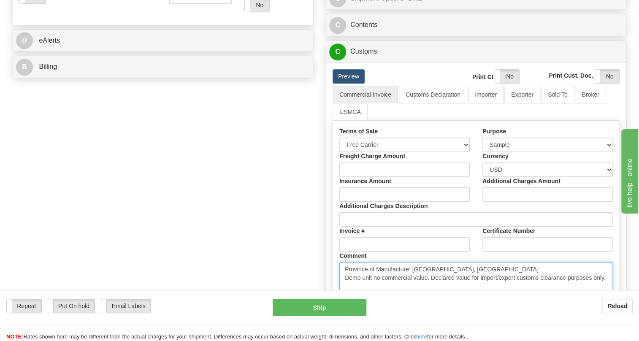
scroll to position [346, 0]
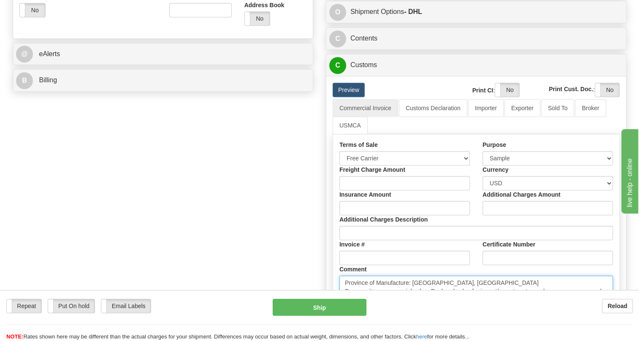
type textarea "Province of Manufacture: [GEOGRAPHIC_DATA], [GEOGRAPHIC_DATA] Demo unit no comm…"
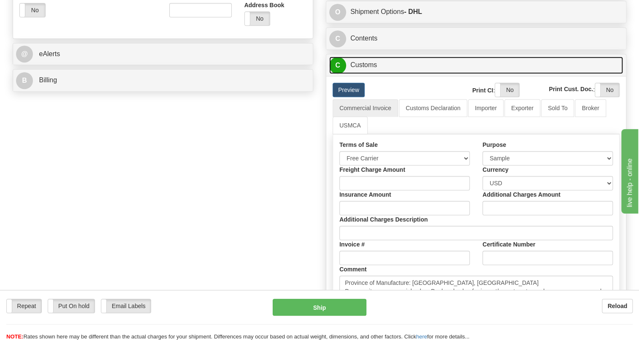
click at [371, 74] on link "C Customs" at bounding box center [476, 65] width 294 height 17
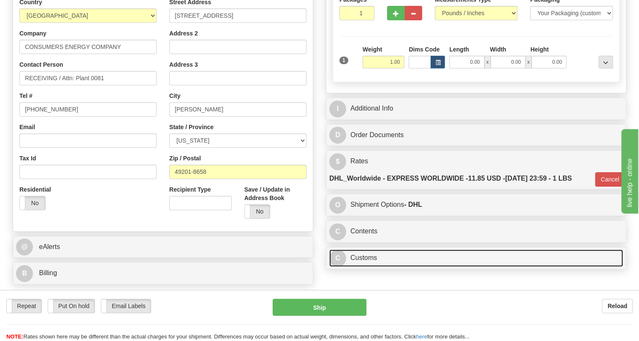
scroll to position [110, 0]
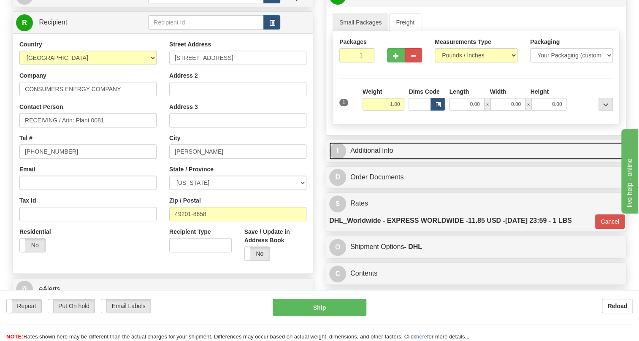
click at [378, 160] on link "I Additional Info" at bounding box center [476, 150] width 294 height 17
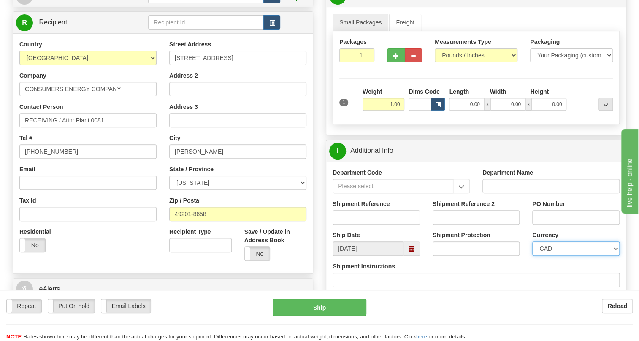
click at [568, 256] on select "CAD USD EUR ZAR [PERSON_NAME] ARN AUD AUS AWG BBD BFR BGN BHD BMD BND BRC BRL C…" at bounding box center [576, 249] width 87 height 14
select select "1"
click at [533, 256] on select "CAD USD EUR ZAR [PERSON_NAME] ARN AUD AUS AWG BBD BFR BGN BHD BMD BND BRC BRL C…" at bounding box center [576, 249] width 87 height 14
click at [543, 225] on input "PO Number" at bounding box center [576, 217] width 87 height 14
paste input "DEMO 14592773983 D BAKER"
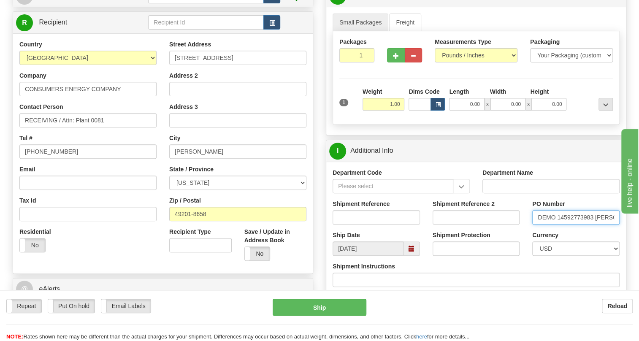
scroll to position [0, 7]
type input "DEMO 14592773983 D BAKER"
click at [347, 225] on input "Shipment Reference" at bounding box center [376, 217] width 87 height 14
paste input "544872"
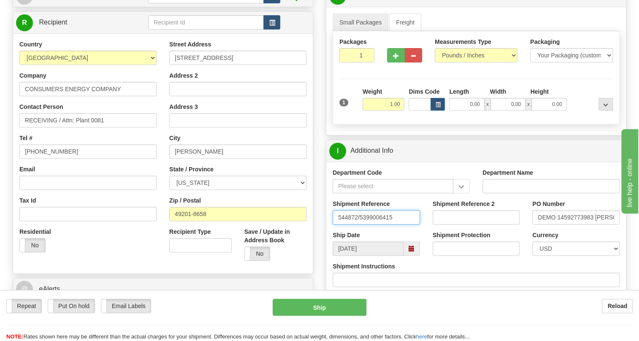
type input "544872/5399006415"
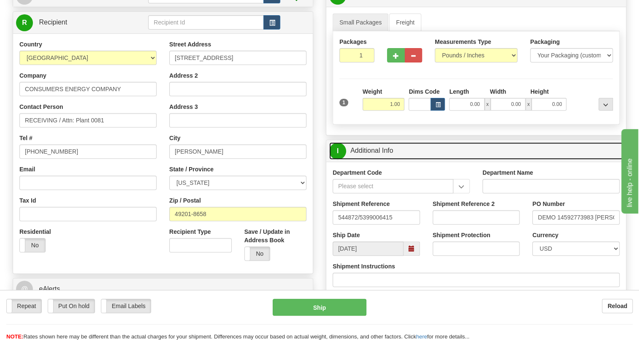
click at [378, 160] on link "I Additional Info" at bounding box center [476, 150] width 294 height 17
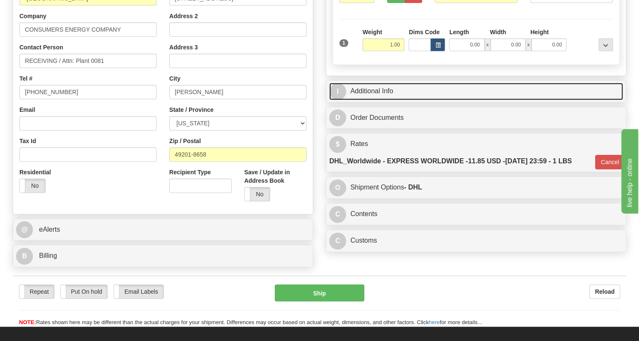
scroll to position [187, 0]
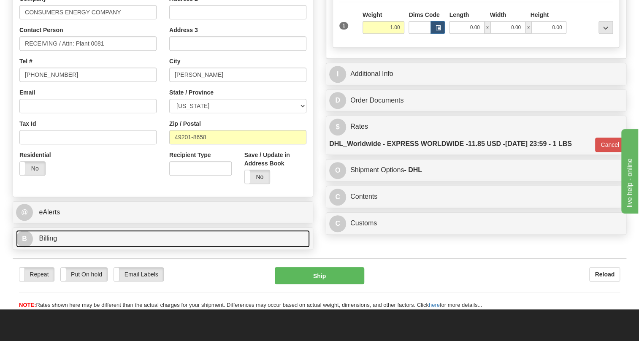
click at [53, 242] on span "Billing" at bounding box center [48, 238] width 18 height 7
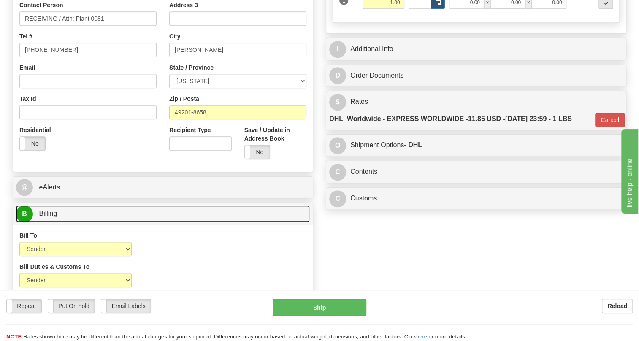
scroll to position [226, 0]
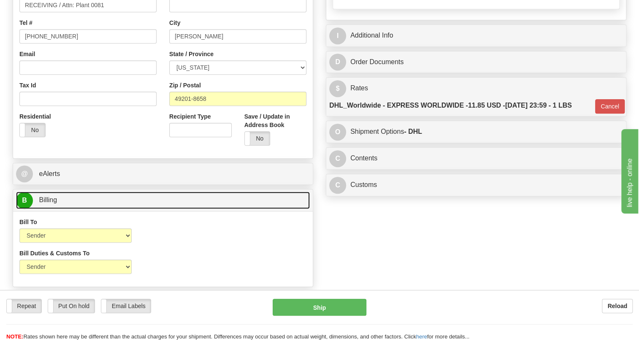
click at [47, 204] on span "Billing" at bounding box center [48, 199] width 18 height 7
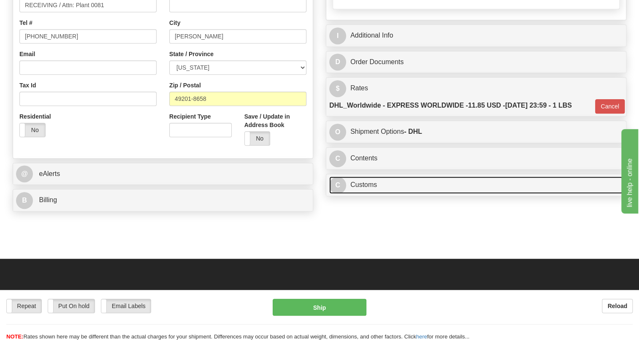
click at [366, 194] on link "C Customs" at bounding box center [476, 185] width 294 height 17
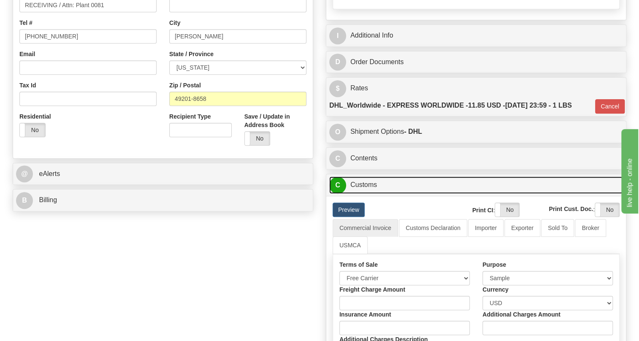
click at [366, 194] on link "C Customs" at bounding box center [476, 185] width 294 height 17
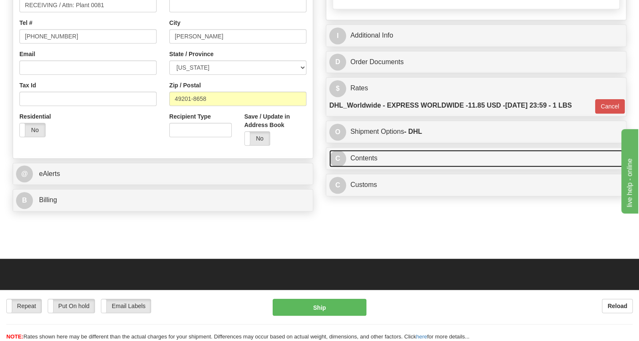
click at [366, 167] on link "C Contents" at bounding box center [476, 158] width 294 height 17
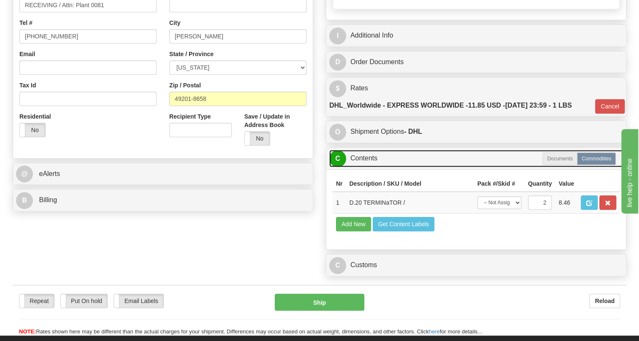
click at [366, 167] on link "C Contents" at bounding box center [476, 158] width 294 height 17
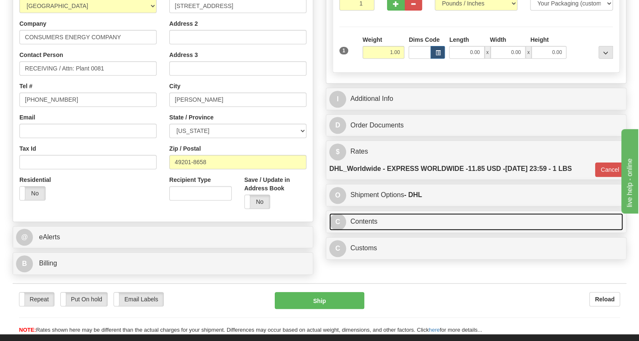
scroll to position [149, 0]
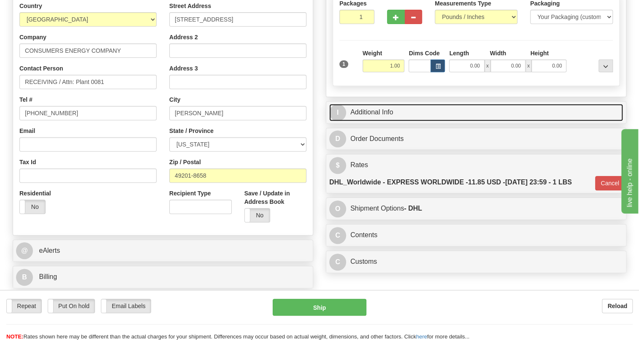
click at [383, 121] on link "I Additional Info" at bounding box center [476, 112] width 294 height 17
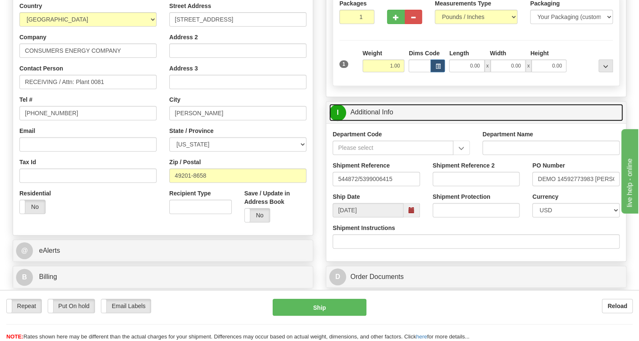
click at [380, 121] on link "I Additional Info" at bounding box center [476, 112] width 294 height 17
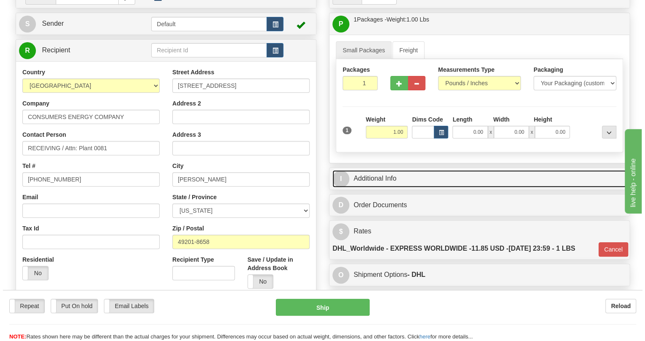
scroll to position [72, 0]
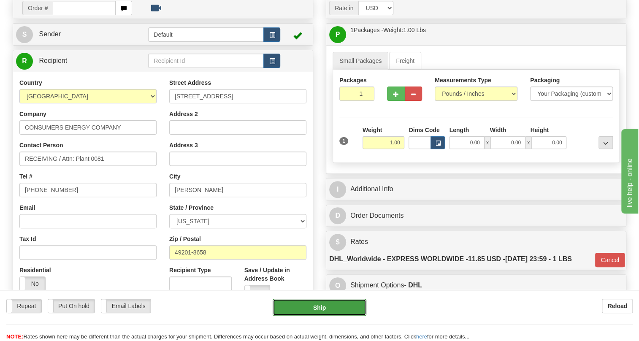
click at [320, 311] on button "Ship" at bounding box center [320, 307] width 94 height 17
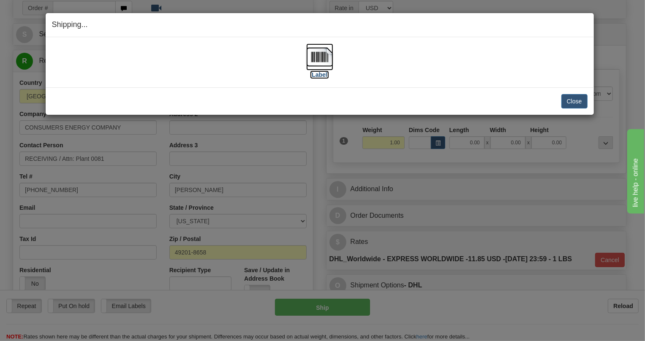
click at [320, 55] on img at bounding box center [319, 57] width 27 height 27
click at [582, 101] on button "Close" at bounding box center [574, 101] width 26 height 14
